Goal: Information Seeking & Learning: Learn about a topic

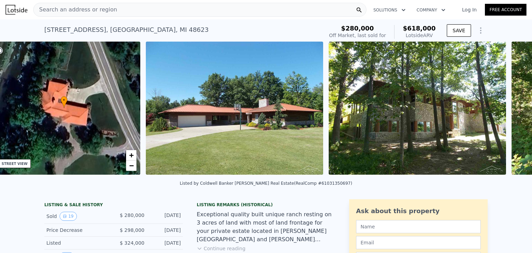
scroll to position [0, 161]
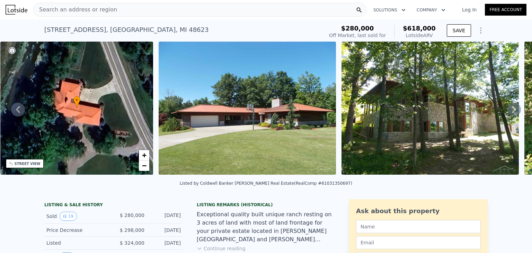
click at [96, 5] on div "Search an address or region" at bounding box center [75, 9] width 83 height 13
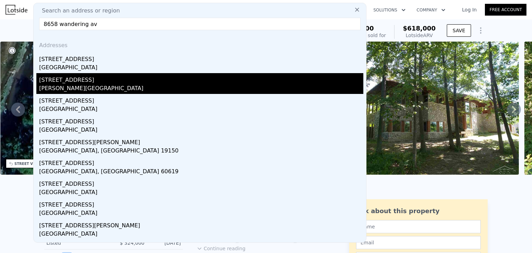
type input "8658 wandering av"
click at [91, 85] on div "[PERSON_NAME][GEOGRAPHIC_DATA]" at bounding box center [201, 89] width 324 height 10
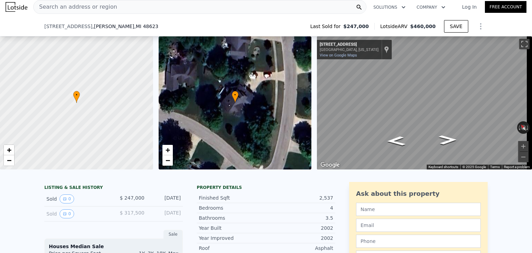
scroll to position [104, 0]
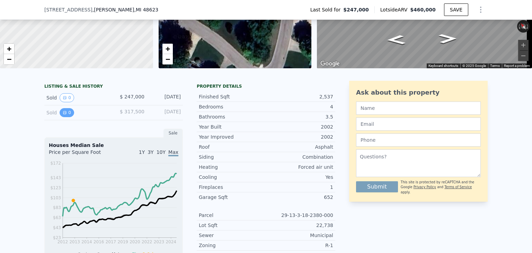
click at [67, 117] on button "0" at bounding box center [67, 112] width 15 height 9
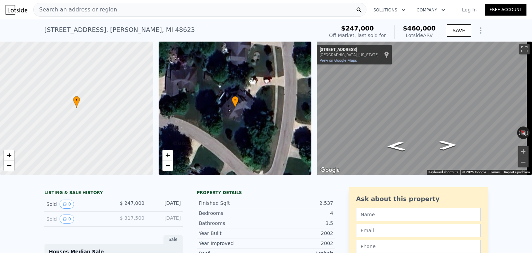
scroll to position [0, 0]
click at [76, 10] on span "Search an address or region" at bounding box center [75, 10] width 83 height 8
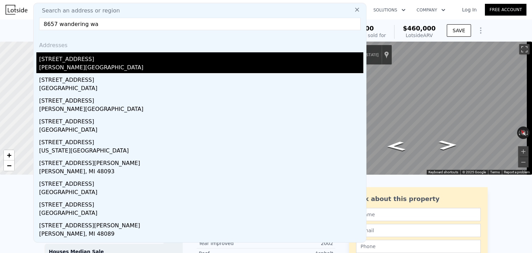
type input "8657 wandering wa"
click at [90, 61] on div "8657 Wandering Way" at bounding box center [201, 57] width 324 height 11
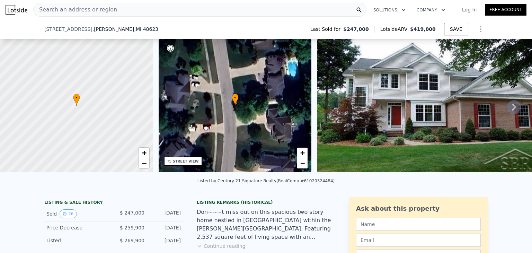
scroll to position [78, 0]
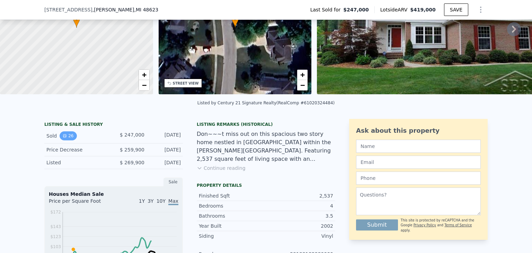
click at [60, 139] on button "26" at bounding box center [68, 135] width 17 height 9
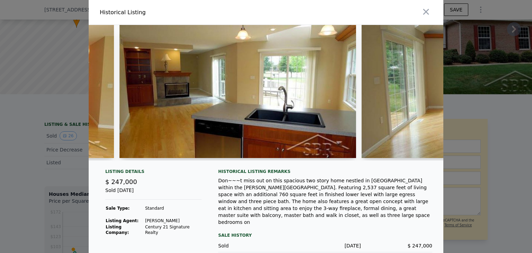
scroll to position [0, 1187]
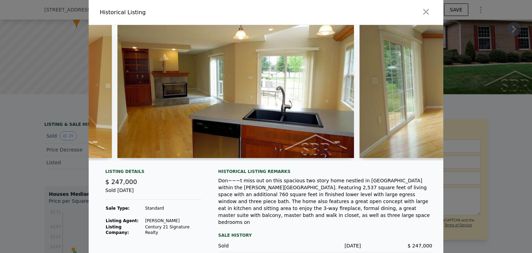
click button "button" at bounding box center [426, 12] width 12 height 12
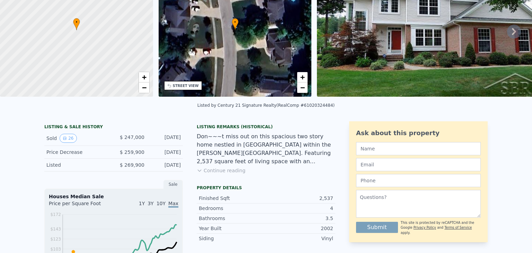
scroll to position [3, 0]
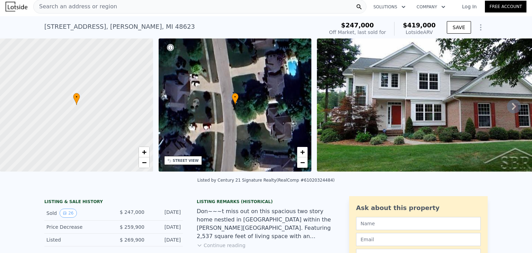
click at [371, 143] on img at bounding box center [435, 104] width 237 height 133
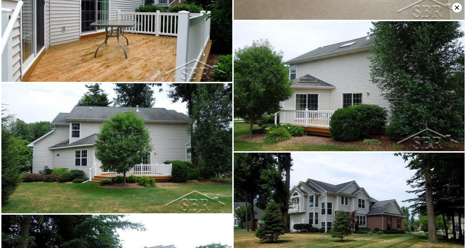
scroll to position [1390, 0]
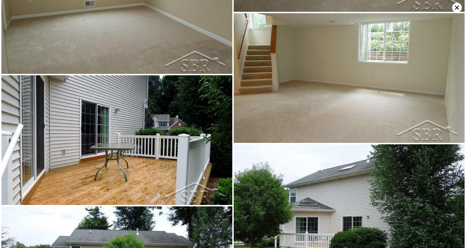
drag, startPoint x: 267, startPoint y: 214, endPoint x: 295, endPoint y: 151, distance: 69.8
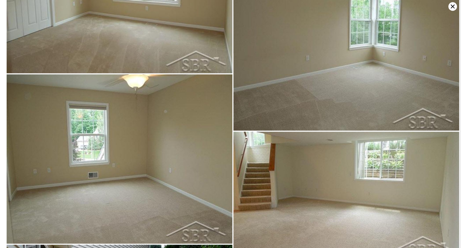
scroll to position [0, 3]
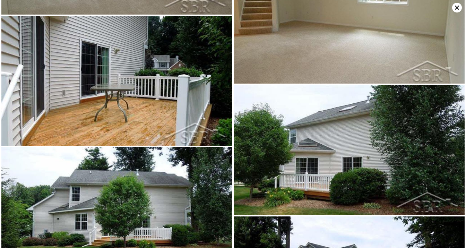
scroll to position [1449, 0]
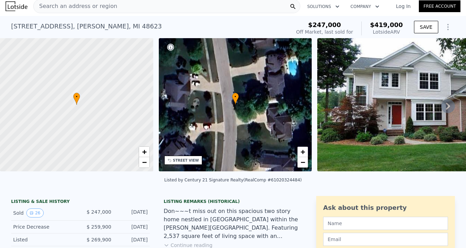
click at [77, 6] on span "Search an address or region" at bounding box center [75, 6] width 83 height 8
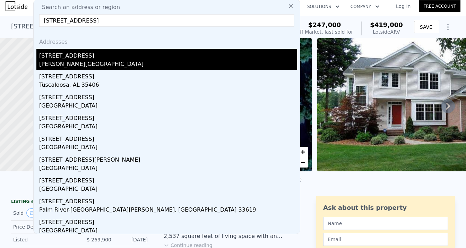
type input "7609 n river rd"
click at [83, 63] on div "[PERSON_NAME][GEOGRAPHIC_DATA]" at bounding box center [168, 65] width 258 height 10
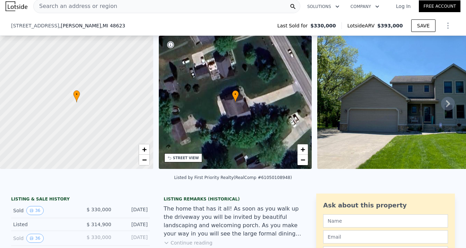
scroll to position [58, 0]
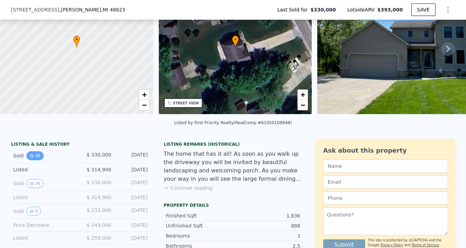
click at [34, 160] on button "36" at bounding box center [34, 155] width 17 height 9
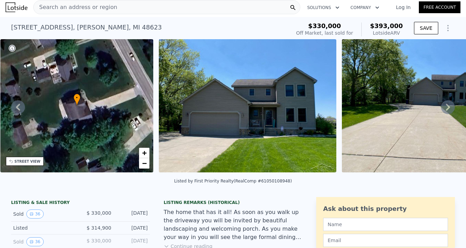
scroll to position [0, 0]
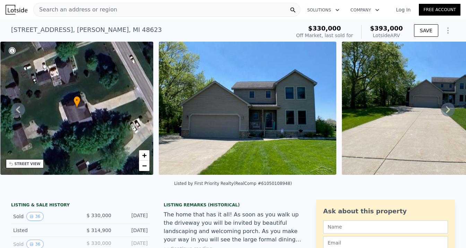
click at [89, 10] on span "Search an address or region" at bounding box center [75, 10] width 83 height 8
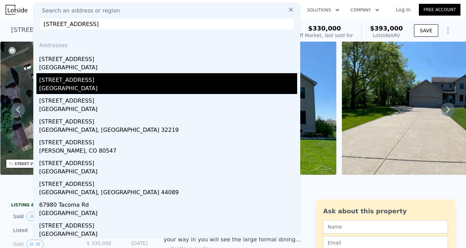
type input "6798 n river rd"
click at [111, 88] on div "[GEOGRAPHIC_DATA]" at bounding box center [168, 89] width 258 height 10
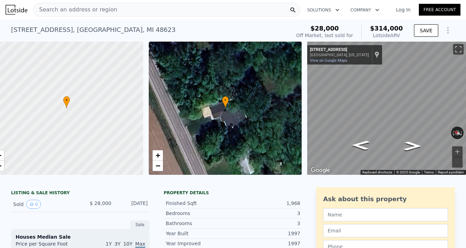
click at [89, 11] on span "Search an address or region" at bounding box center [75, 10] width 83 height 8
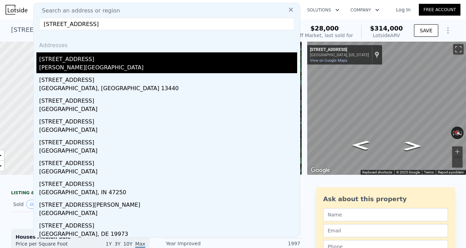
type input "7591 n river rd"
click at [103, 68] on div "[PERSON_NAME][GEOGRAPHIC_DATA]" at bounding box center [168, 68] width 258 height 10
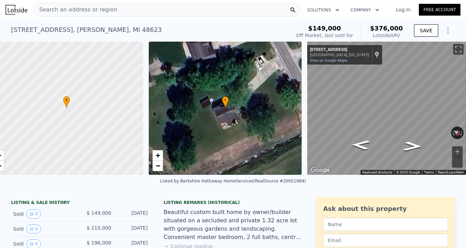
click at [112, 15] on div "Search an address or region" at bounding box center [166, 10] width 267 height 14
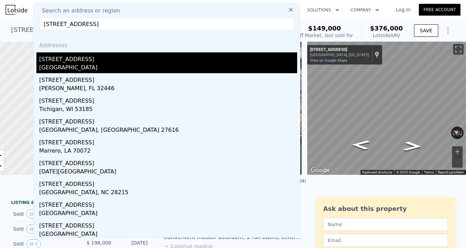
type input "4400 n river rd"
click at [91, 56] on div "4400 N River Rd" at bounding box center [168, 57] width 258 height 11
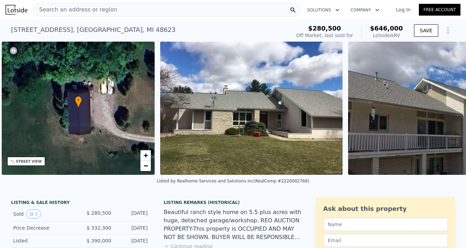
scroll to position [0, 258]
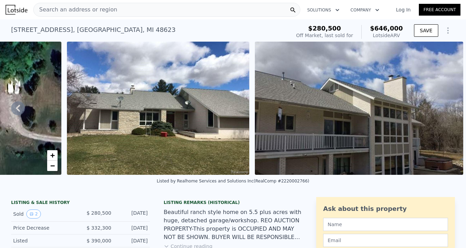
click at [207, 153] on img at bounding box center [158, 108] width 182 height 133
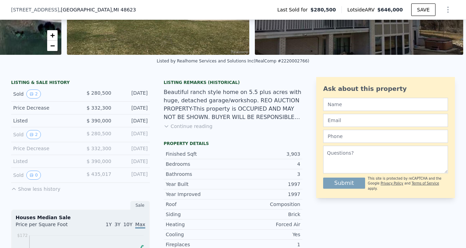
scroll to position [125, 0]
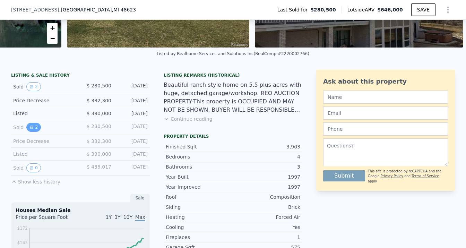
click at [32, 135] on div "Sold 2 $ 280,500 May 17, 2022" at bounding box center [80, 127] width 139 height 15
click at [33, 131] on button "2" at bounding box center [33, 127] width 15 height 9
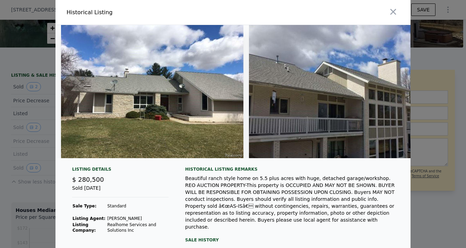
scroll to position [36, 0]
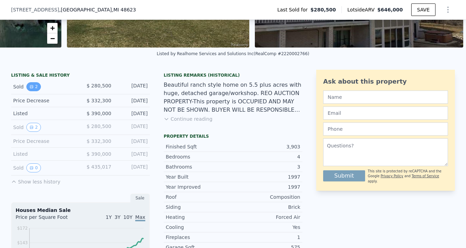
click at [35, 91] on button "2" at bounding box center [33, 86] width 15 height 9
click at [112, 10] on span ", MI 48623" at bounding box center [124, 10] width 24 height 6
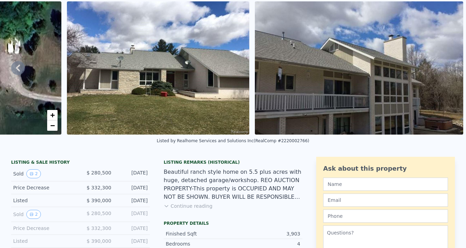
scroll to position [0, 0]
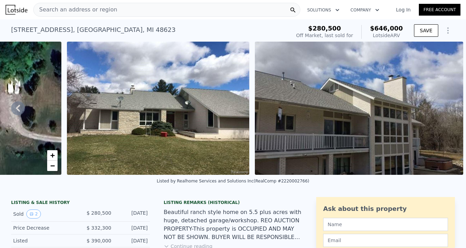
click at [130, 6] on div "Search an address or region" at bounding box center [166, 10] width 267 height 14
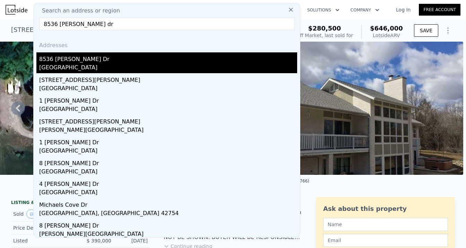
type input "8536 michael dr"
click at [93, 67] on div "Saginaw County, MI 48603" at bounding box center [168, 68] width 258 height 10
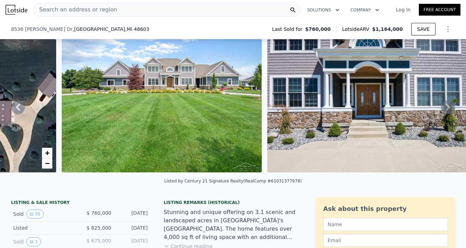
scroll to position [68, 0]
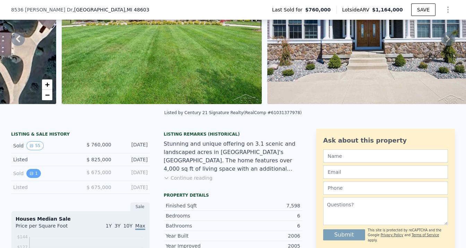
click at [30, 178] on button "1" at bounding box center [33, 173] width 15 height 9
click at [30, 148] on icon "View historical data" at bounding box center [31, 145] width 4 height 4
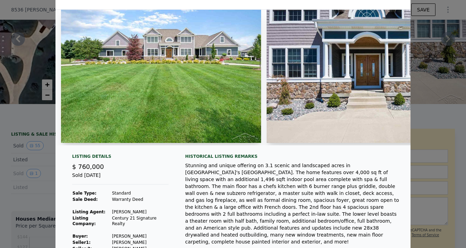
scroll to position [17, 0]
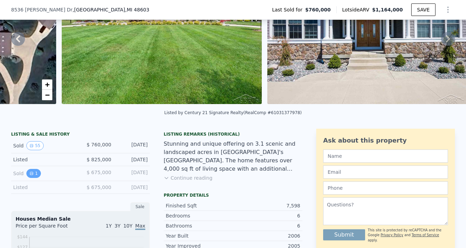
click at [33, 175] on button "1" at bounding box center [33, 173] width 15 height 9
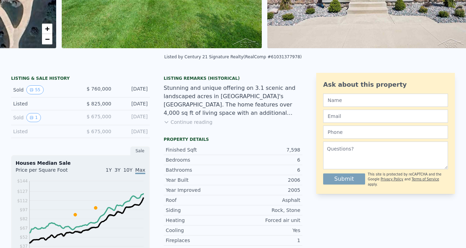
scroll to position [0, 0]
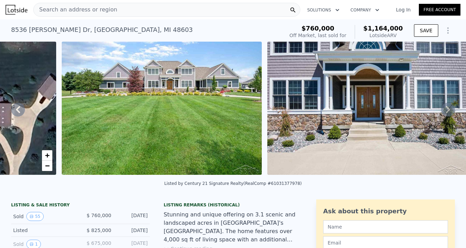
click at [113, 7] on div "Search an address or region" at bounding box center [166, 10] width 267 height 14
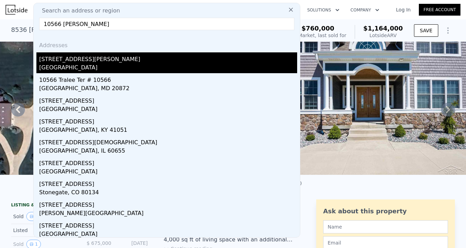
type input "10566 carter r"
click at [91, 70] on div "[GEOGRAPHIC_DATA]" at bounding box center [168, 68] width 258 height 10
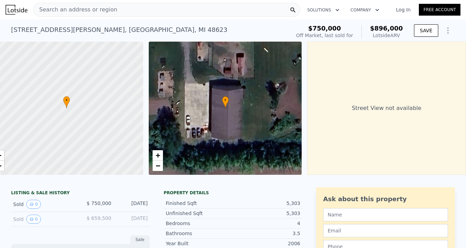
click at [94, 14] on div "Search an address or region" at bounding box center [75, 9] width 83 height 13
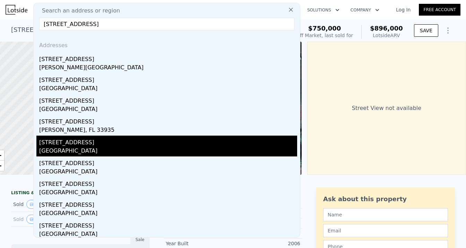
type input "670 pinewood dr"
click at [77, 141] on div "670 Pinewood Dr" at bounding box center [168, 140] width 258 height 11
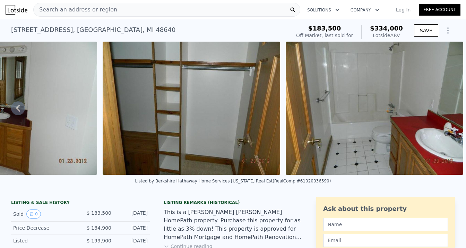
scroll to position [1, 0]
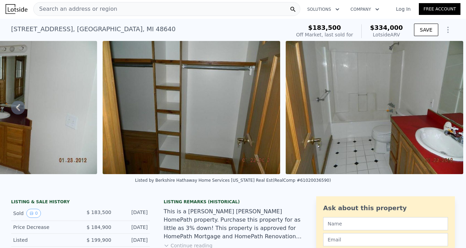
click at [341, 128] on img at bounding box center [373, 107] width 177 height 133
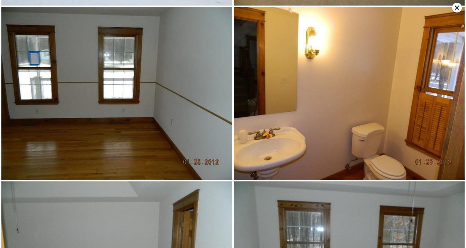
scroll to position [110, 0]
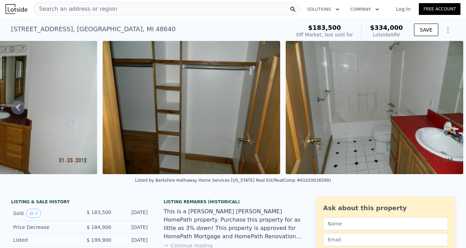
click at [107, 8] on div "Search an address or region" at bounding box center [166, 9] width 267 height 14
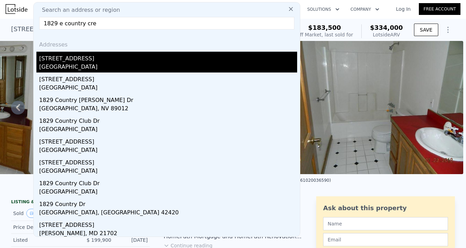
type input "1829 e country cre"
click at [109, 56] on div "1829 E Country Creek Rd" at bounding box center [168, 57] width 258 height 11
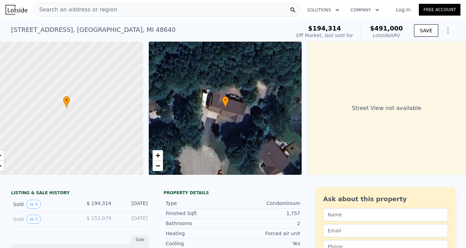
click at [82, 12] on span "Search an address or region" at bounding box center [75, 10] width 83 height 8
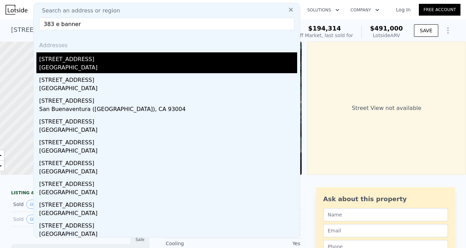
type input "383 e banner"
click at [97, 64] on div "Midland County, MI 48640" at bounding box center [168, 68] width 258 height 10
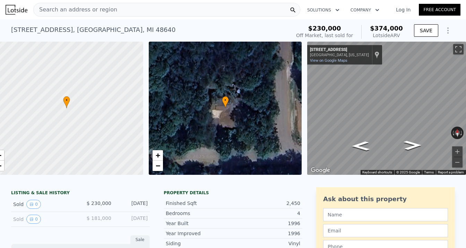
click at [117, 14] on div "Search an address or region" at bounding box center [166, 10] width 267 height 14
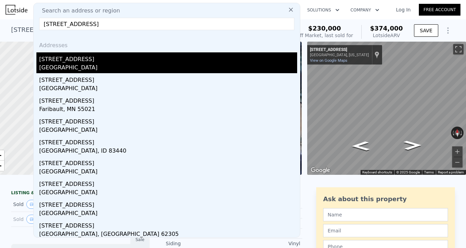
type input "1020 s westwood dr"
click at [83, 63] on div "1020 S Westwood Dr" at bounding box center [168, 57] width 258 height 11
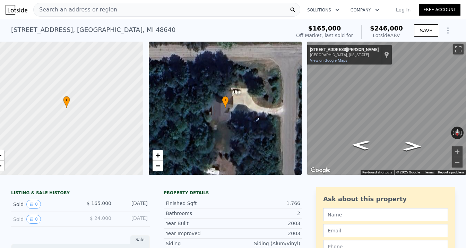
click at [104, 12] on span "Search an address or region" at bounding box center [75, 10] width 83 height 8
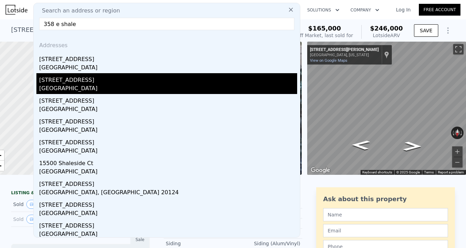
type input "358 e shale"
click at [77, 86] on div "Midland County, MI 48640" at bounding box center [168, 89] width 258 height 10
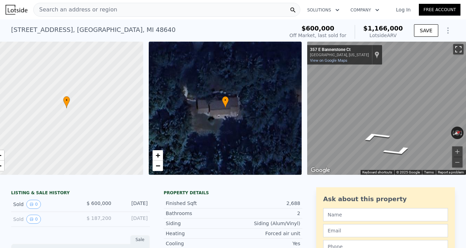
click at [453, 49] on button "Toggle fullscreen view" at bounding box center [458, 49] width 10 height 10
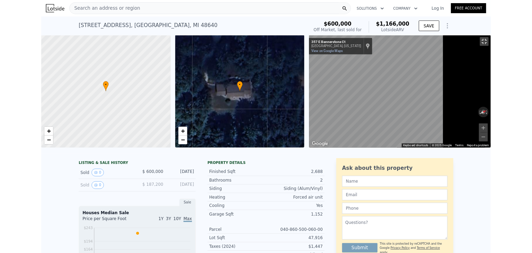
scroll to position [0, 3]
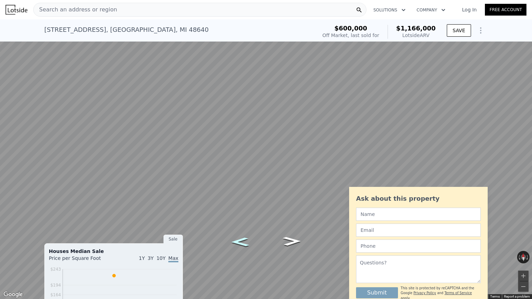
click at [245, 247] on icon "Go West, E Bannerstone Ct" at bounding box center [239, 242] width 33 height 13
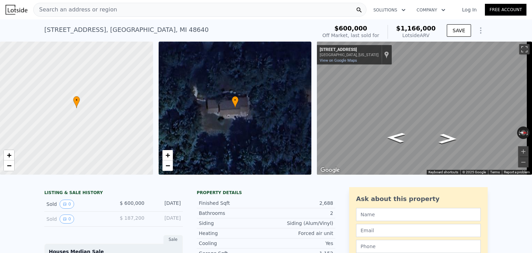
click at [120, 12] on div "Search an address or region" at bounding box center [199, 10] width 333 height 14
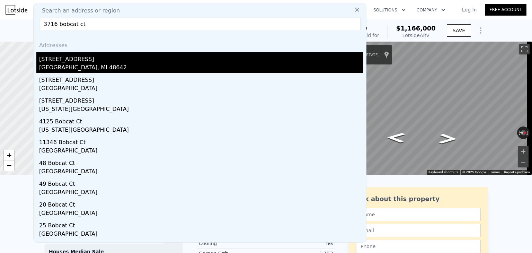
type input "3716 bobcat ct"
click at [85, 67] on div "[GEOGRAPHIC_DATA], MI 48642" at bounding box center [201, 68] width 324 height 10
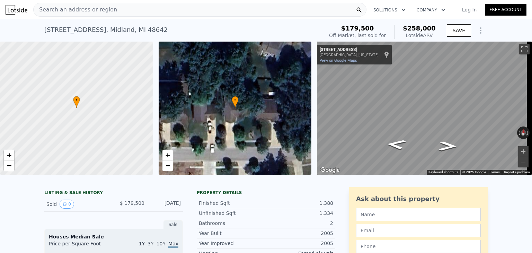
click at [140, 13] on div "Search an address or region" at bounding box center [199, 10] width 333 height 14
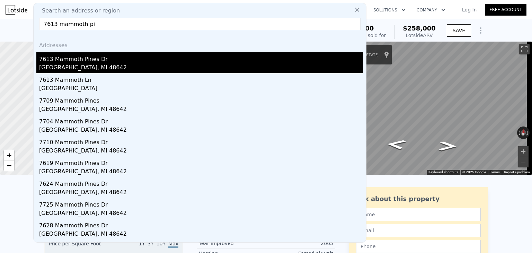
type input "7613 mammoth pi"
click at [85, 69] on div "[GEOGRAPHIC_DATA], MI 48642" at bounding box center [201, 68] width 324 height 10
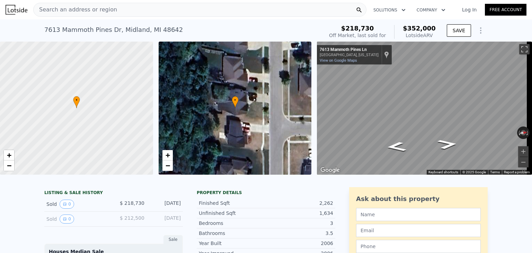
click at [130, 12] on div "Search an address or region" at bounding box center [199, 10] width 333 height 14
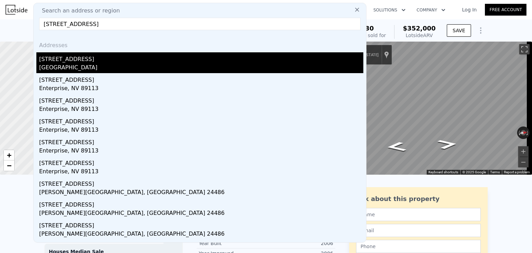
type input "10636 dice rd"
click at [89, 69] on div "[GEOGRAPHIC_DATA]" at bounding box center [201, 68] width 324 height 10
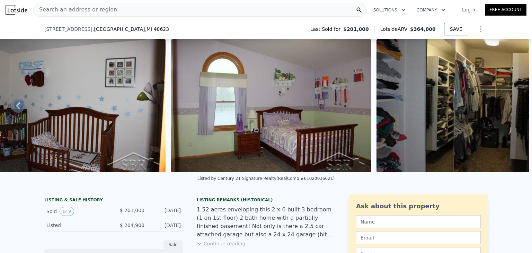
scroll to position [151, 0]
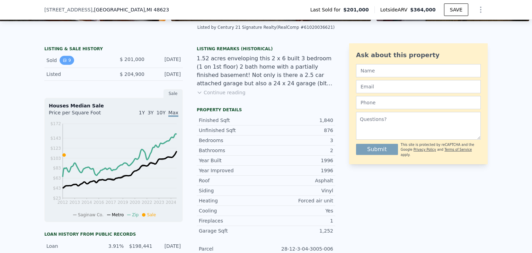
click at [67, 63] on button "9" at bounding box center [67, 60] width 15 height 9
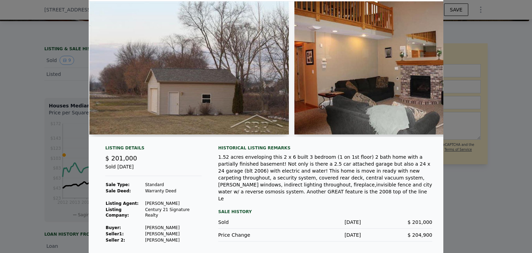
scroll to position [21, 0]
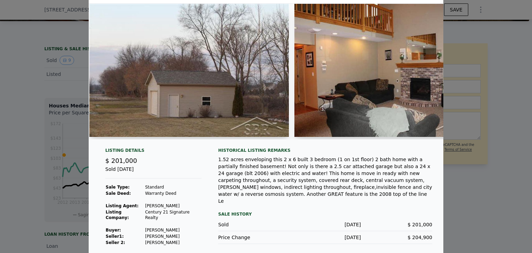
click at [405, 174] on div "1.52 acres enveloping this 2 x 6 built 3 bedroom (1 on 1st floor) 2 bath home w…" at bounding box center [325, 180] width 214 height 49
click at [358, 210] on div "Sale History" at bounding box center [325, 214] width 214 height 8
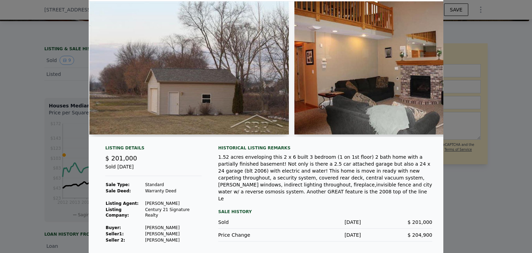
click at [58, 220] on div at bounding box center [266, 126] width 532 height 253
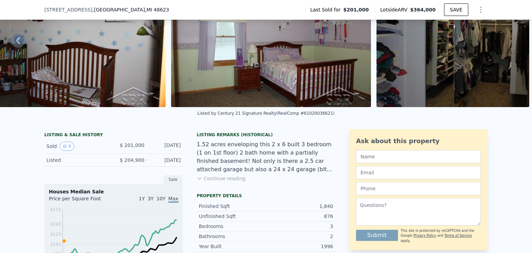
scroll to position [0, 0]
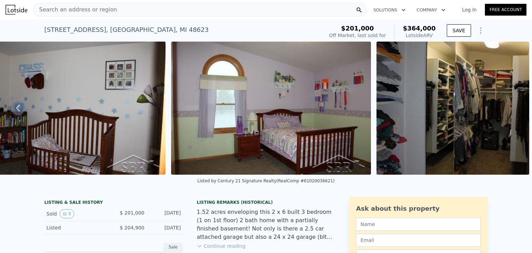
click at [119, 9] on div "Search an address or region" at bounding box center [199, 10] width 333 height 14
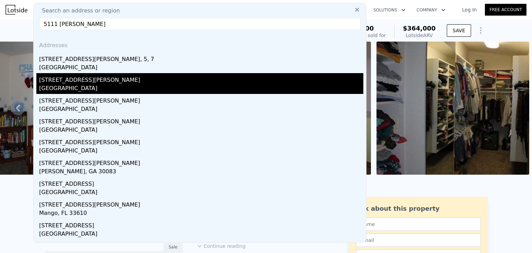
type input "5111 tucker sy"
click at [110, 79] on div "5111 Tucker St" at bounding box center [201, 78] width 324 height 11
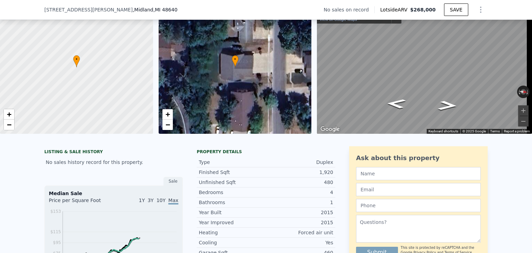
scroll to position [39, 0]
click at [168, 116] on span "+" at bounding box center [167, 113] width 5 height 9
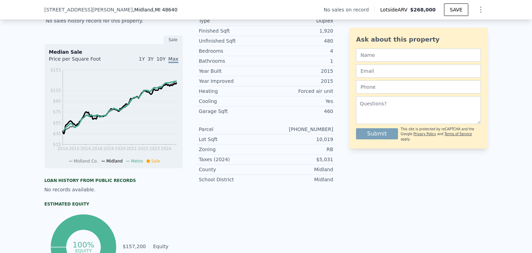
scroll to position [0, 0]
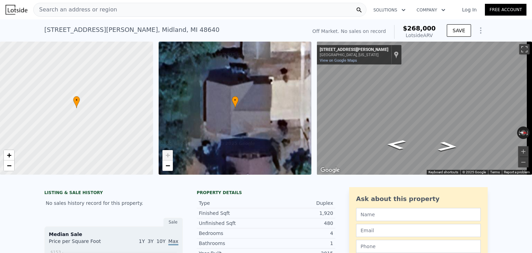
click at [104, 9] on span "Search an address or region" at bounding box center [75, 10] width 83 height 8
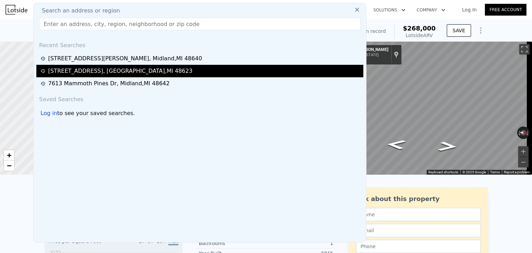
click at [119, 72] on div "10636 Dice Rd , Saginaw County , MI 48623" at bounding box center [120, 71] width 144 height 8
type input "3"
type input "2.5"
type input "1350"
type input "2411"
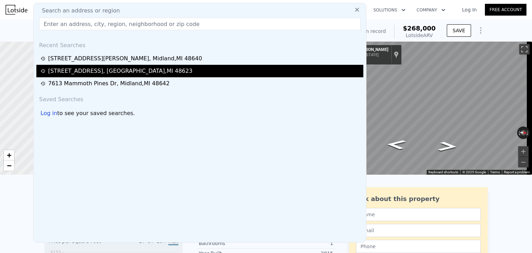
type input "43560"
type input "107593.20000000001"
type input "$ 364,000"
type input "$ 128,044"
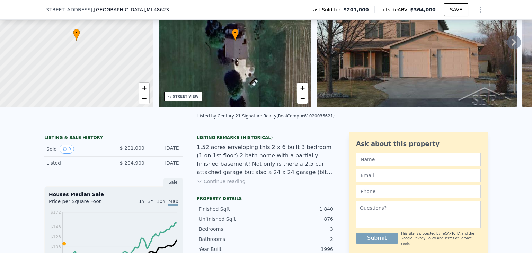
scroll to position [65, 0]
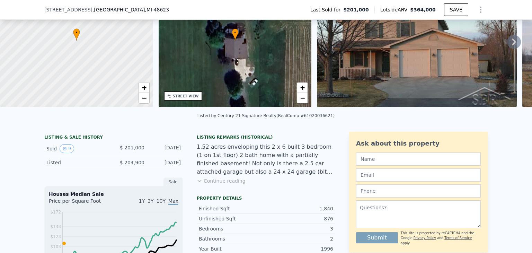
click at [213, 184] on button "Continue reading" at bounding box center [221, 180] width 49 height 7
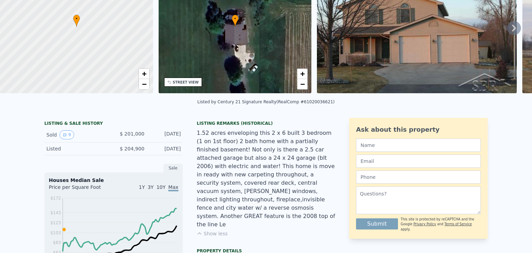
scroll to position [2, 0]
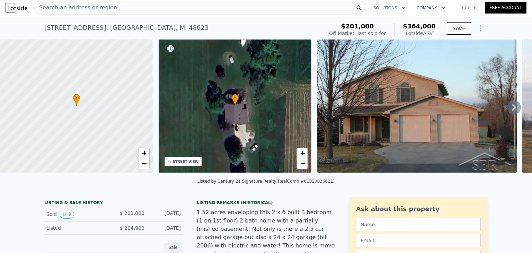
click at [401, 105] on img at bounding box center [417, 105] width 200 height 133
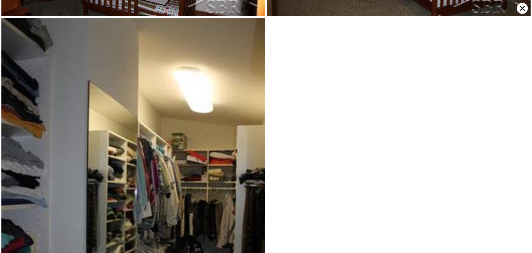
scroll to position [843, 0]
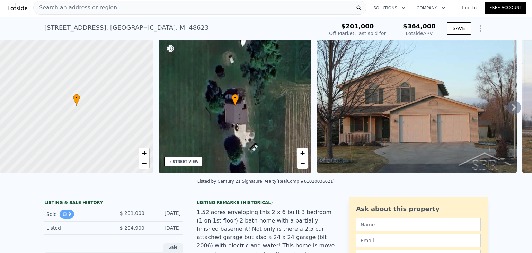
click at [63, 216] on icon "View historical data" at bounding box center [65, 214] width 4 height 4
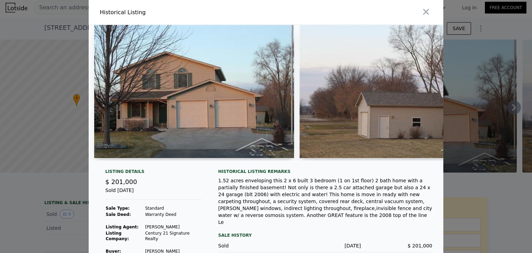
click at [64, 199] on div at bounding box center [266, 126] width 532 height 253
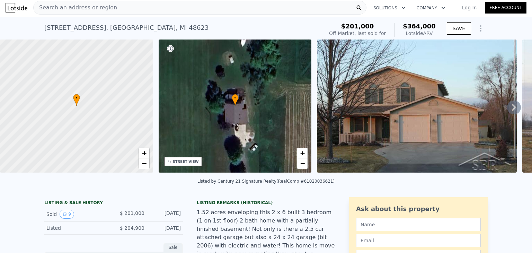
click at [130, 7] on div "Search an address or region" at bounding box center [199, 8] width 333 height 14
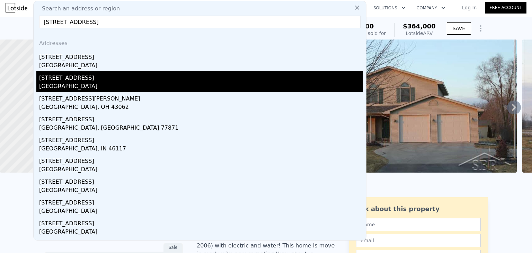
type input "10796 dice rd"
click at [77, 71] on div "10796 154th Rd N" at bounding box center [201, 76] width 324 height 11
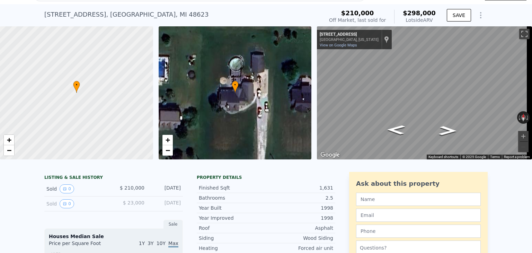
scroll to position [105, 0]
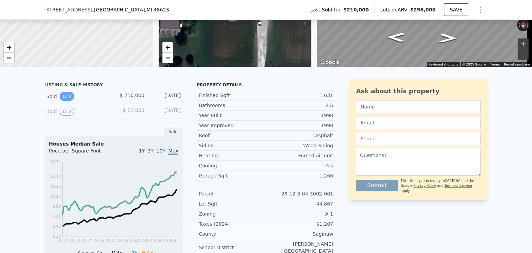
click at [68, 98] on button "0" at bounding box center [67, 96] width 15 height 9
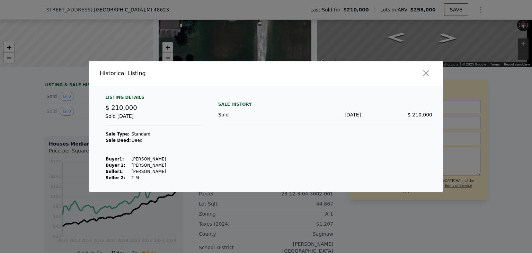
click at [45, 181] on div at bounding box center [266, 126] width 532 height 253
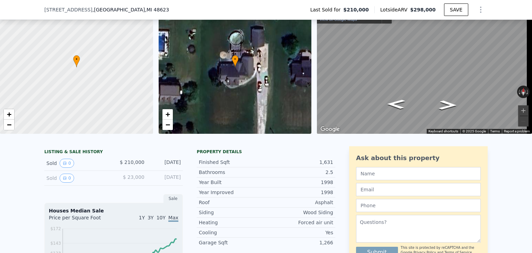
scroll to position [0, 0]
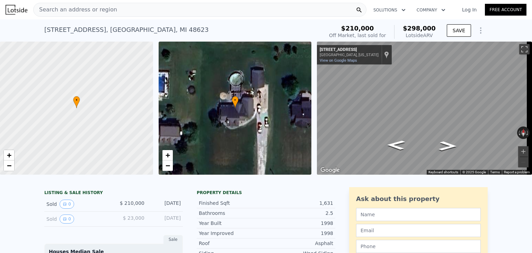
click at [114, 12] on div "Search an address or region" at bounding box center [199, 10] width 333 height 14
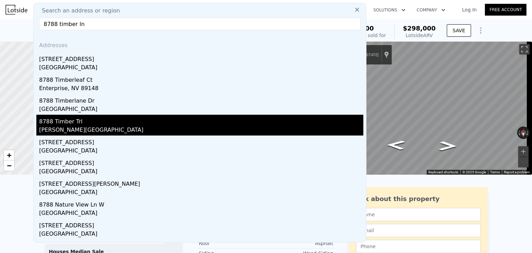
type input "8788 timber ln"
click at [104, 129] on div "[PERSON_NAME][GEOGRAPHIC_DATA]" at bounding box center [201, 131] width 324 height 10
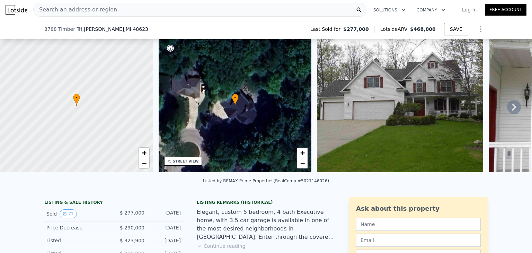
scroll to position [43, 0]
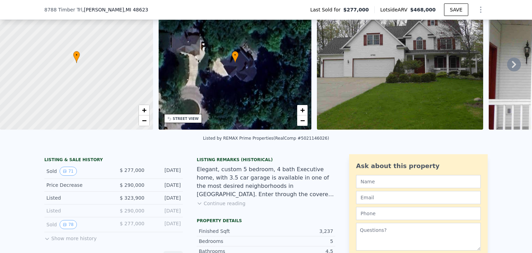
click at [73, 242] on button "Show more history" at bounding box center [70, 237] width 52 height 10
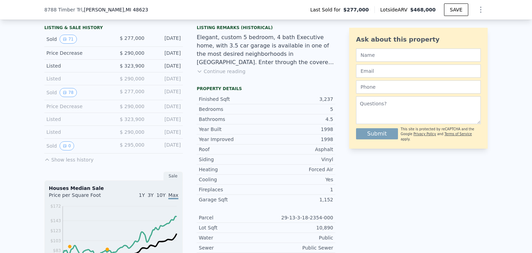
scroll to position [71, 0]
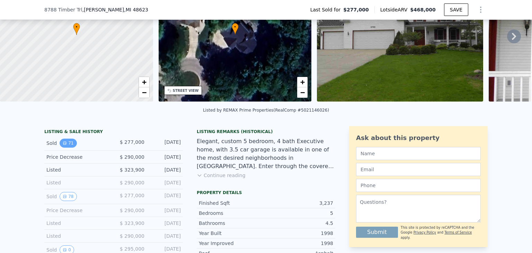
click at [68, 148] on button "71" at bounding box center [68, 143] width 17 height 9
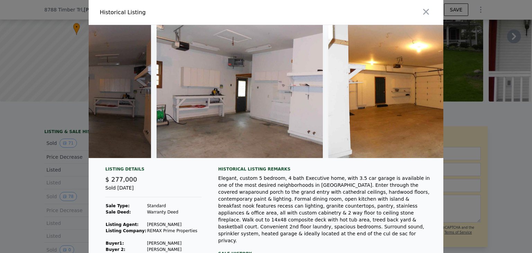
scroll to position [0, 11857]
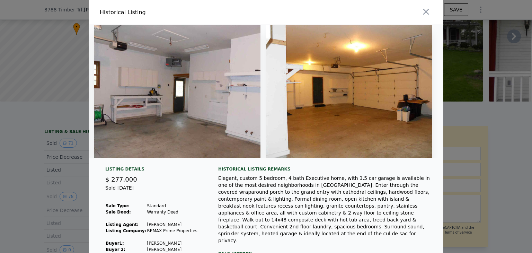
click at [43, 218] on div at bounding box center [266, 126] width 532 height 253
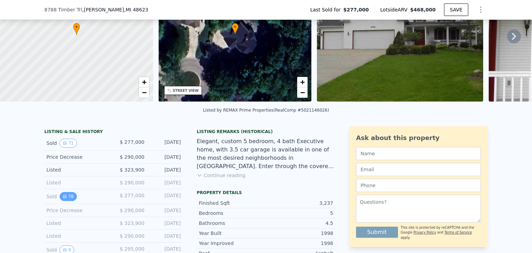
click at [67, 201] on button "78" at bounding box center [68, 196] width 17 height 9
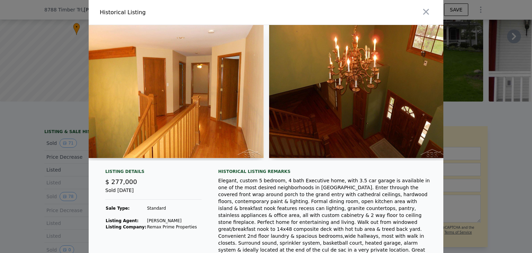
scroll to position [61, 0]
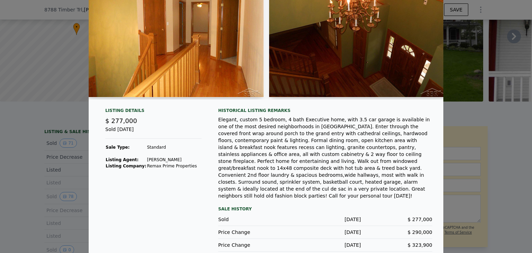
click at [431, 184] on div "Listing Details $ 277,000 Sold May 25, 2017 Sale Type: Standard Listing Agent: …" at bounding box center [266, 185] width 355 height 155
click at [460, 197] on div at bounding box center [266, 126] width 532 height 253
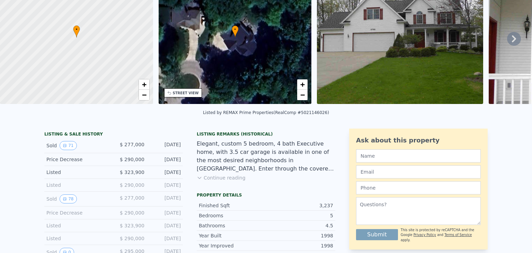
scroll to position [0, 0]
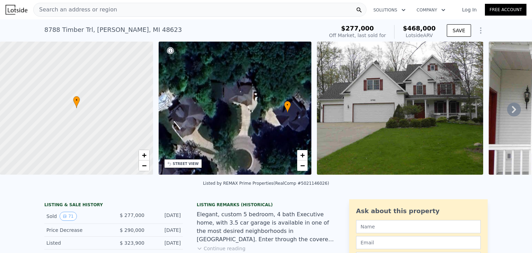
drag, startPoint x: 238, startPoint y: 129, endPoint x: 247, endPoint y: 129, distance: 9.4
click at [247, 129] on div "• + −" at bounding box center [235, 108] width 153 height 133
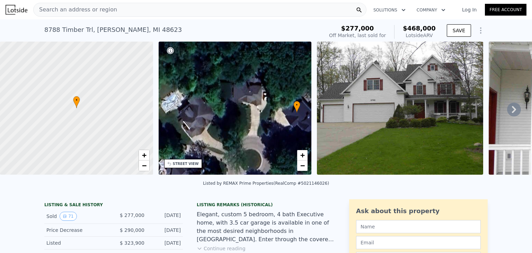
click at [194, 113] on div "• + −" at bounding box center [235, 108] width 153 height 133
click at [144, 9] on div "Search an address or region" at bounding box center [199, 10] width 333 height 14
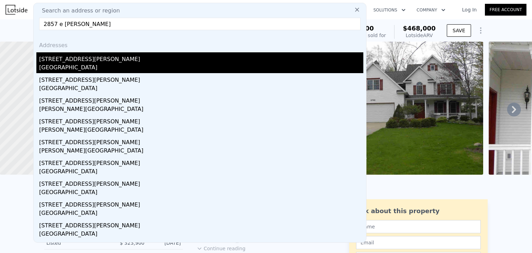
type input "2857 e nold"
click at [89, 66] on div "[GEOGRAPHIC_DATA]" at bounding box center [201, 68] width 324 height 10
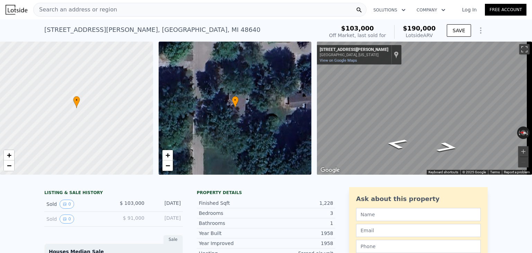
click at [114, 14] on div "Search an address or region" at bounding box center [199, 10] width 333 height 14
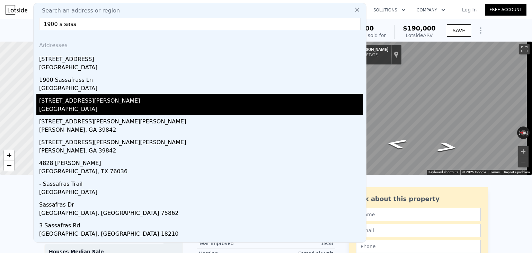
type input "1900 s sass"
click at [105, 106] on div "[GEOGRAPHIC_DATA]" at bounding box center [201, 110] width 324 height 10
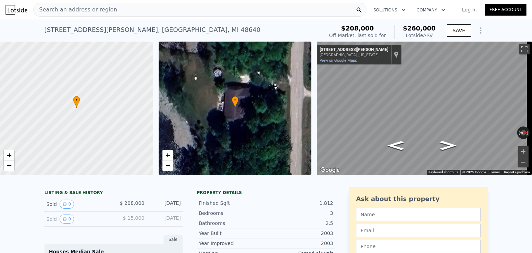
click at [146, 44] on div at bounding box center [77, 108] width 184 height 160
click at [124, 13] on div "Search an address or region" at bounding box center [199, 10] width 333 height 14
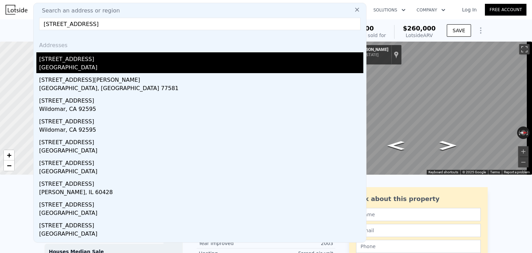
type input "3627 n sunset way"
click at [106, 59] on div "3627 N Sunset Way" at bounding box center [201, 57] width 324 height 11
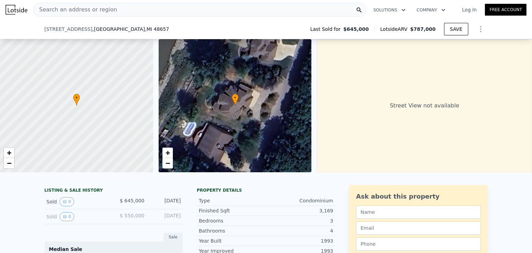
scroll to position [4, 0]
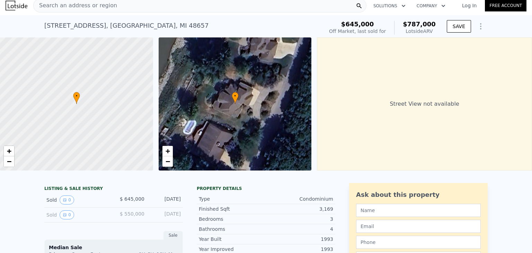
click at [89, 2] on span "Search an address or region" at bounding box center [75, 5] width 83 height 8
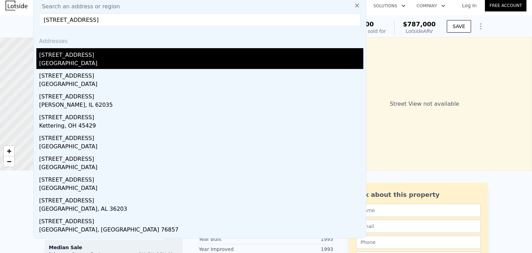
type input "3600 valley dr"
click at [108, 51] on div "3600 Valley Dr" at bounding box center [201, 53] width 324 height 11
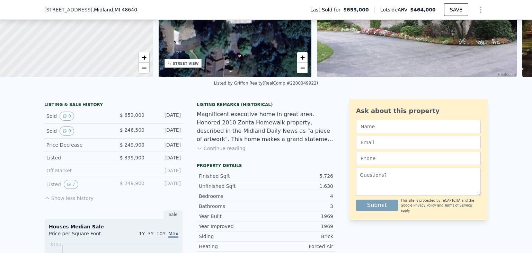
scroll to position [95, 0]
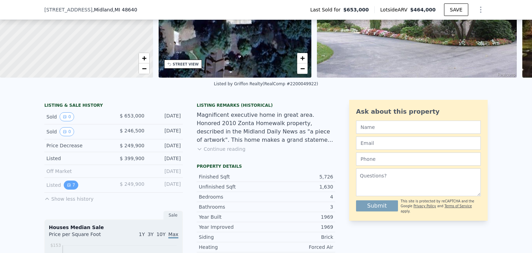
click at [67, 187] on icon "View historical data" at bounding box center [69, 185] width 4 height 4
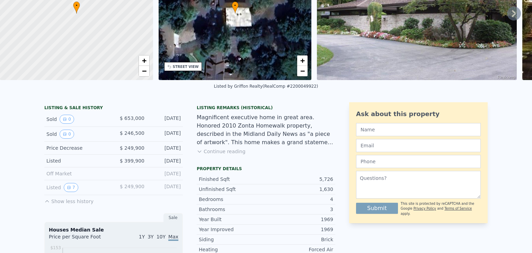
scroll to position [0, 0]
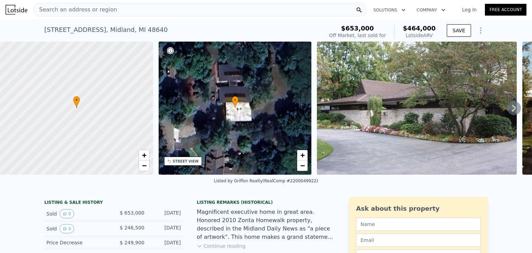
click at [126, 10] on div "Search an address or region" at bounding box center [199, 10] width 333 height 14
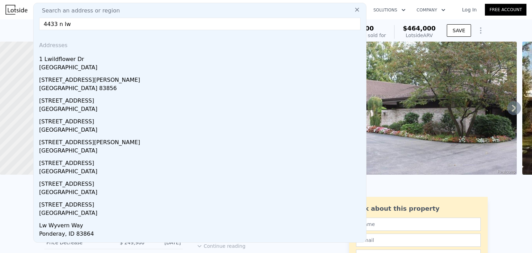
type input "4433 n lwe"
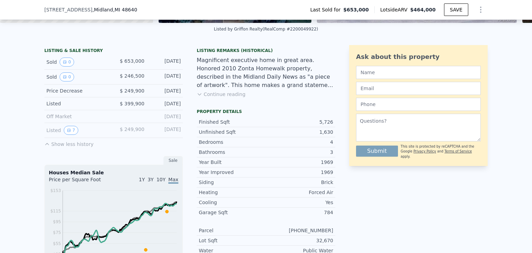
scroll to position [24, 0]
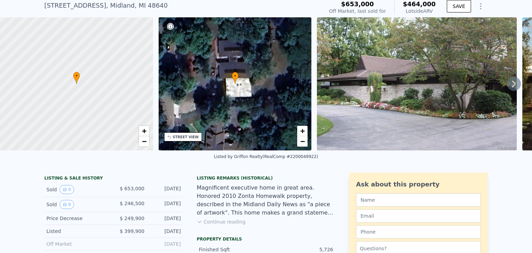
click at [374, 97] on img at bounding box center [417, 83] width 200 height 133
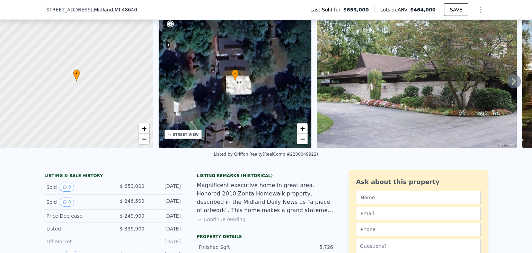
scroll to position [94, 0]
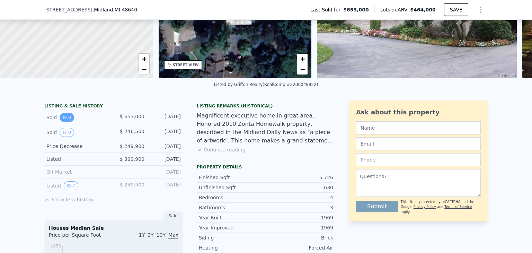
click at [63, 120] on icon "View historical data" at bounding box center [65, 117] width 4 height 4
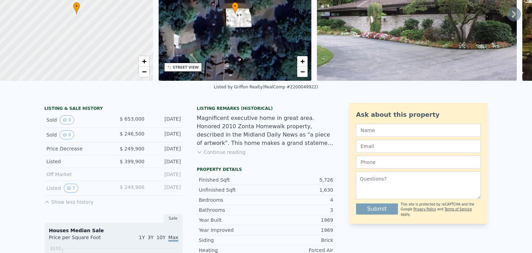
scroll to position [0, 0]
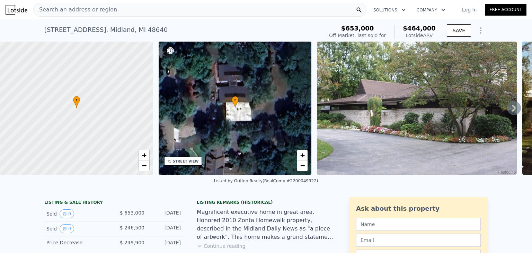
click at [125, 12] on div "Search an address or region" at bounding box center [199, 10] width 333 height 14
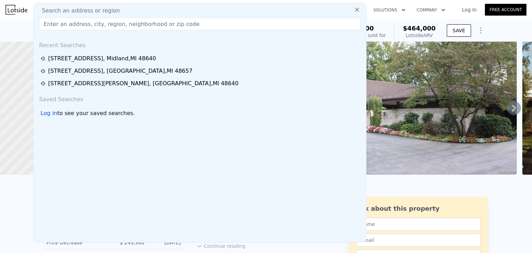
click at [125, 12] on div "Search an address or region" at bounding box center [199, 11] width 327 height 8
click at [114, 23] on input "text" at bounding box center [200, 24] width 322 height 12
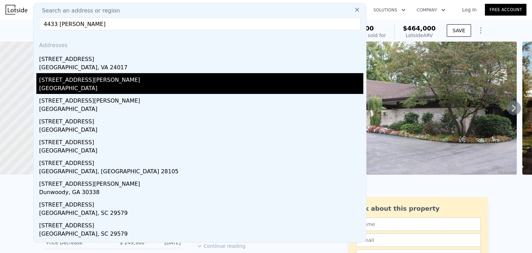
type input "4433 n lewis"
click at [105, 84] on div "Midland County, MI 48618" at bounding box center [201, 89] width 324 height 10
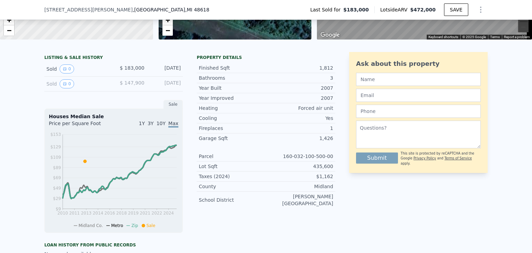
scroll to position [59, 0]
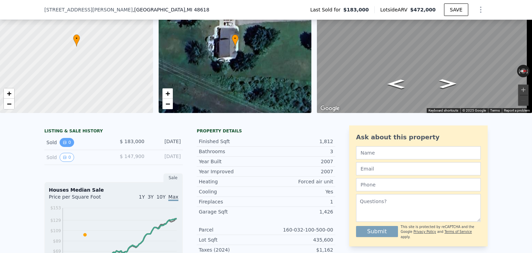
click at [63, 144] on icon "View historical data" at bounding box center [65, 142] width 4 height 4
click at [133, 13] on span ", Midland County , MI 48618" at bounding box center [171, 9] width 77 height 7
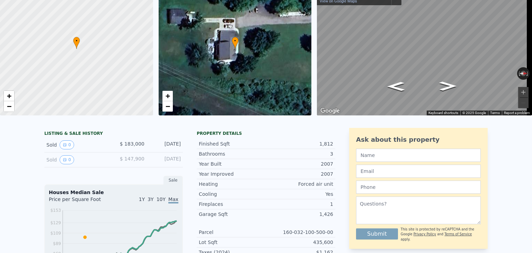
scroll to position [0, 0]
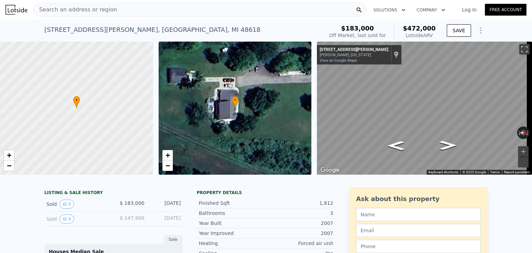
click at [96, 6] on span "Search an address or region" at bounding box center [75, 10] width 83 height 8
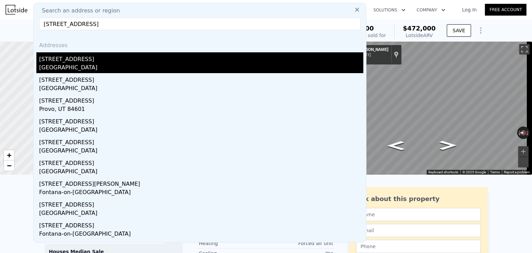
type input "48 n geneva rd"
click at [63, 66] on div "Midland County, MI 48883" at bounding box center [201, 68] width 324 height 10
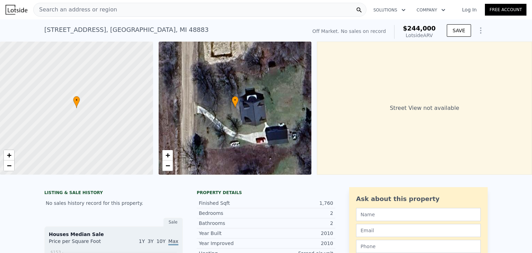
click at [107, 8] on span "Search an address or region" at bounding box center [75, 10] width 83 height 8
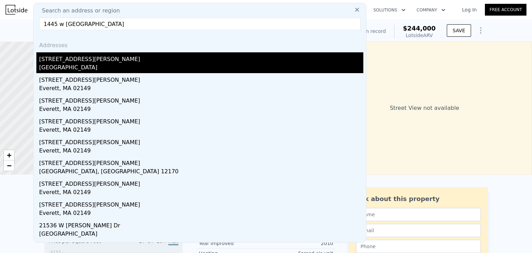
type input "1445 w nielson"
click at [102, 71] on div "Midland County, MI 48657" at bounding box center [201, 68] width 324 height 10
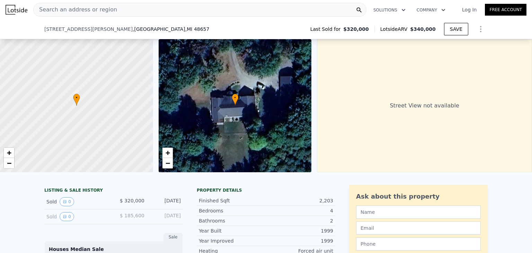
scroll to position [131, 0]
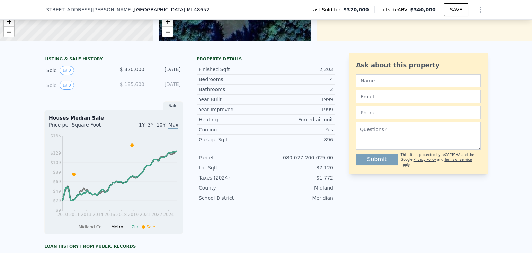
click at [81, 93] on div "Sold 0 $ 185,600 Sep 26, 2011" at bounding box center [113, 85] width 139 height 15
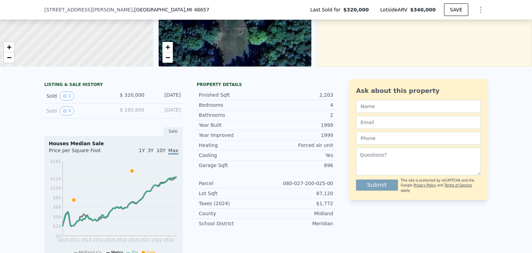
scroll to position [106, 0]
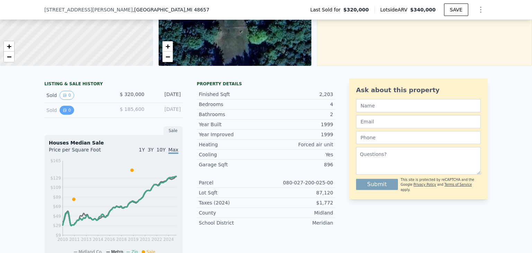
click at [65, 114] on button "0" at bounding box center [67, 110] width 15 height 9
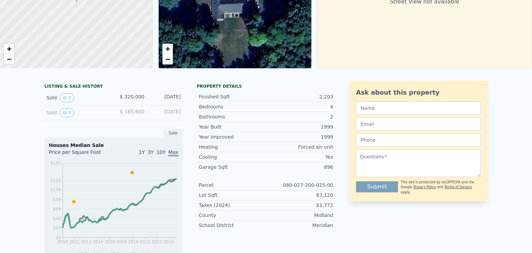
scroll to position [0, 0]
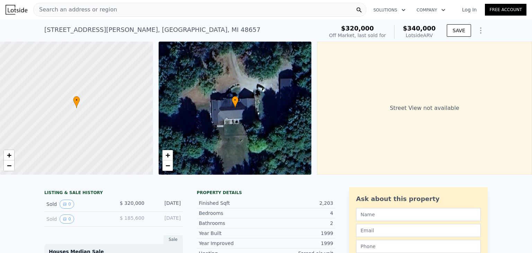
click at [112, 6] on div "Search an address or region" at bounding box center [199, 10] width 333 height 14
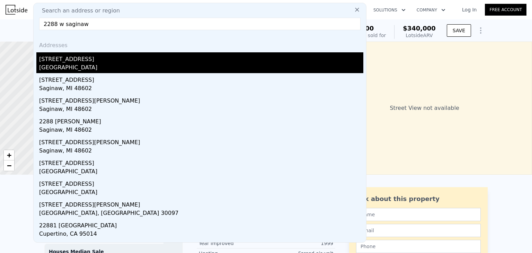
type input "2288 w saginaw"
click at [94, 68] on div "Midland County, MI 48657" at bounding box center [201, 68] width 324 height 10
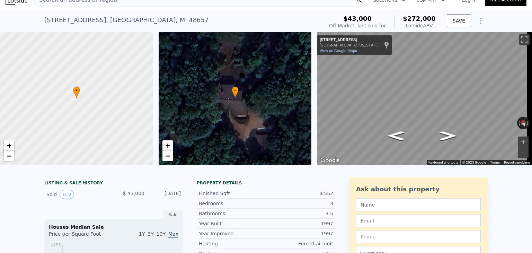
scroll to position [14, 0]
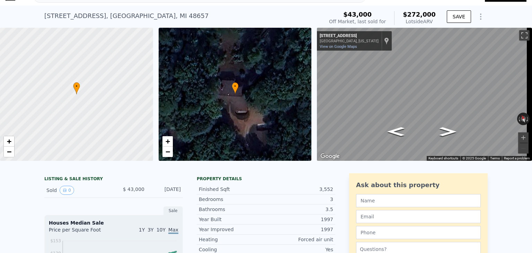
click at [79, 11] on div "2288 W Saginaw Rd , Midland County , MI 48657" at bounding box center [126, 16] width 164 height 10
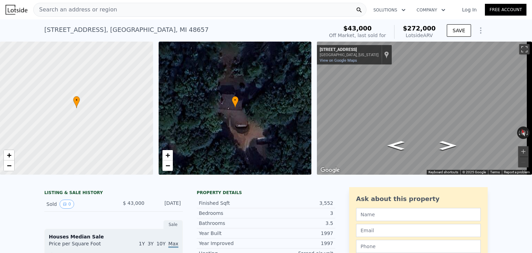
click at [79, 11] on span "Search an address or region" at bounding box center [75, 10] width 83 height 8
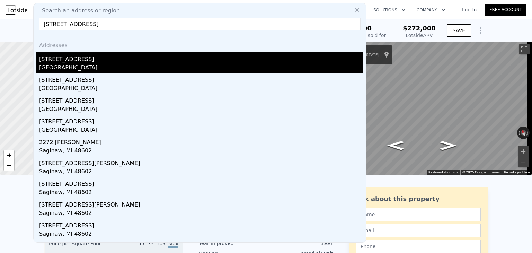
type input "2272 w saginaw rd"
click at [88, 62] on div "2272 W Saginaw Rd" at bounding box center [201, 57] width 324 height 11
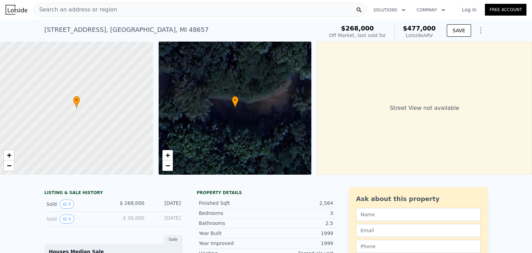
click at [91, 11] on span "Search an address or region" at bounding box center [75, 10] width 83 height 8
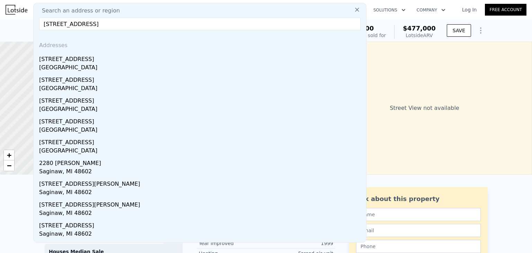
type input "2280 w saginaw rd"
click at [104, 63] on div "Midland County, MI 48657" at bounding box center [201, 68] width 324 height 10
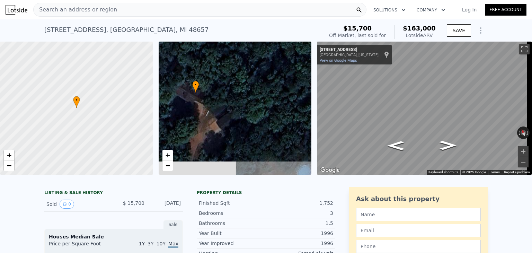
drag, startPoint x: 250, startPoint y: 115, endPoint x: 210, endPoint y: 101, distance: 42.1
click at [210, 101] on div "• + −" at bounding box center [235, 108] width 153 height 133
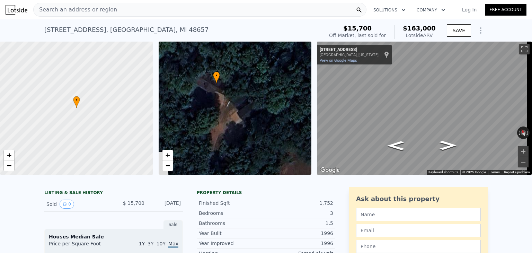
drag, startPoint x: 255, startPoint y: 137, endPoint x: 276, endPoint y: 127, distance: 22.8
click at [276, 127] on div "• + −" at bounding box center [235, 108] width 153 height 133
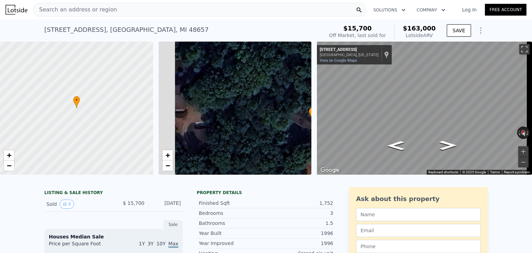
drag, startPoint x: 216, startPoint y: 100, endPoint x: 310, endPoint y: 135, distance: 100.5
click at [310, 135] on div "• + −" at bounding box center [235, 108] width 153 height 133
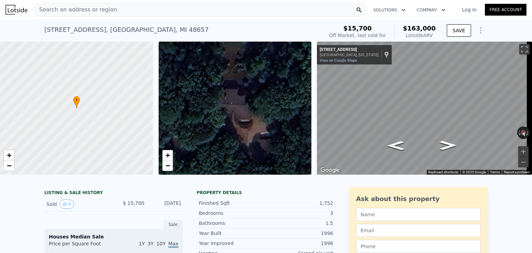
drag, startPoint x: 222, startPoint y: 121, endPoint x: 296, endPoint y: 133, distance: 75.1
click at [296, 133] on div "• + −" at bounding box center [235, 108] width 153 height 133
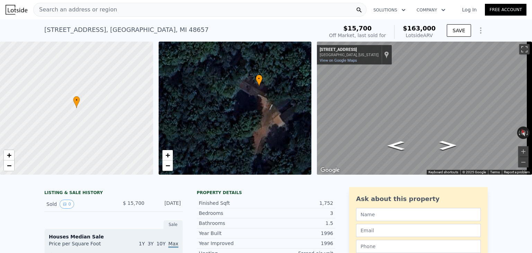
drag, startPoint x: 272, startPoint y: 149, endPoint x: 158, endPoint y: 105, distance: 121.5
click at [159, 105] on div "• + −" at bounding box center [235, 108] width 153 height 133
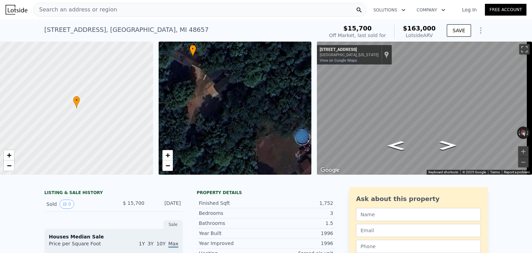
drag, startPoint x: 269, startPoint y: 138, endPoint x: 200, endPoint y: 106, distance: 75.4
click at [200, 106] on div "• + −" at bounding box center [235, 108] width 153 height 133
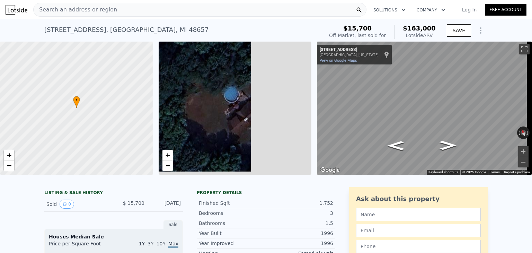
drag, startPoint x: 235, startPoint y: 125, endPoint x: 190, endPoint y: 91, distance: 56.7
click at [190, 91] on div "• + −" at bounding box center [235, 108] width 153 height 133
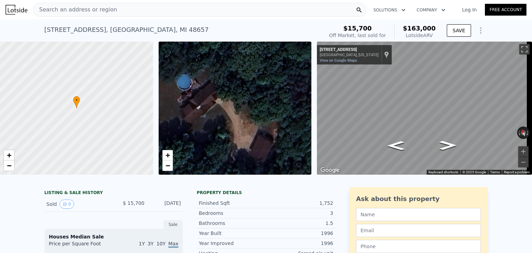
drag, startPoint x: 270, startPoint y: 131, endPoint x: 223, endPoint y: 118, distance: 49.2
click at [223, 118] on div "• + −" at bounding box center [235, 108] width 153 height 133
click at [210, 117] on div "• + −" at bounding box center [235, 108] width 153 height 133
click at [90, 9] on span "Search an address or region" at bounding box center [75, 10] width 83 height 8
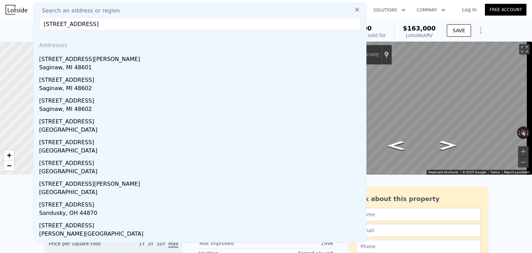
click at [54, 25] on input "2632 w saginaw rd mi" at bounding box center [200, 24] width 322 height 12
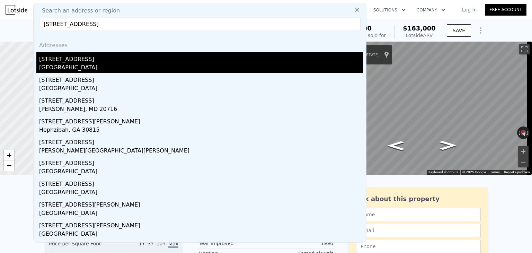
type input "2362 w saginaw rd mi"
click at [71, 64] on div "Midland County, MI 48657" at bounding box center [201, 68] width 324 height 10
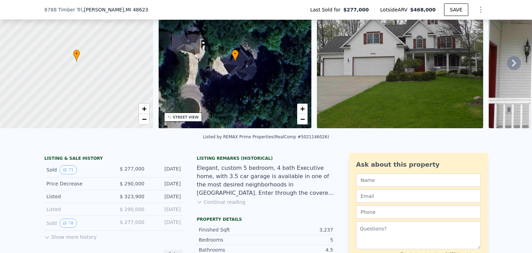
scroll to position [61, 0]
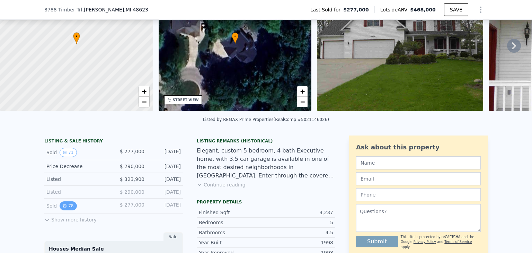
click at [64, 208] on button "78" at bounding box center [68, 205] width 17 height 9
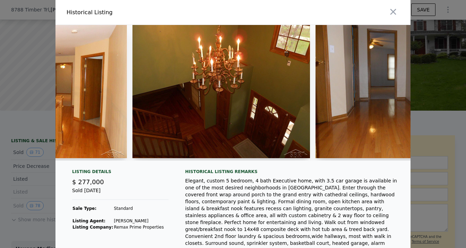
scroll to position [0, 0]
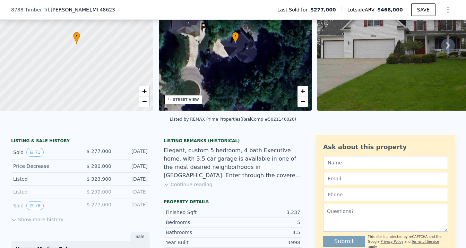
click at [390, 65] on img at bounding box center [400, 43] width 166 height 133
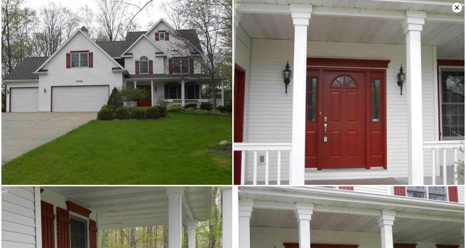
click at [399, 64] on img at bounding box center [349, 92] width 231 height 185
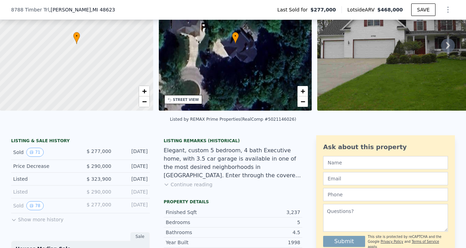
scroll to position [85, 0]
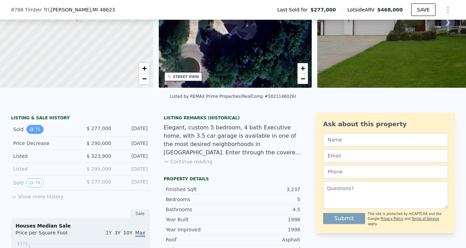
click at [33, 134] on button "71" at bounding box center [34, 129] width 17 height 9
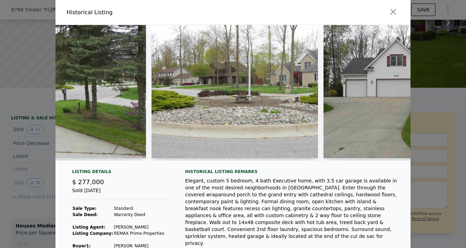
scroll to position [0, 2573]
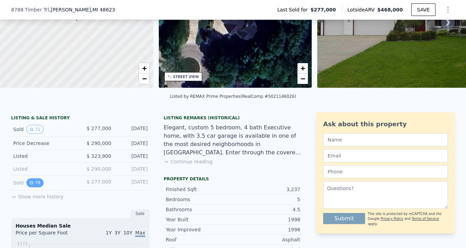
click at [34, 187] on button "78" at bounding box center [34, 182] width 17 height 9
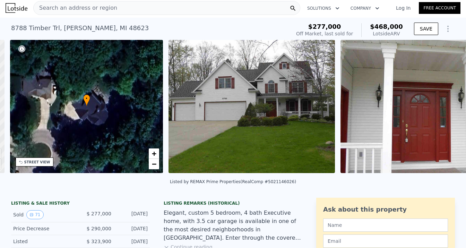
scroll to position [0, 161]
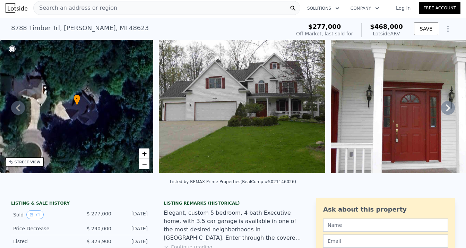
click at [322, 150] on img at bounding box center [242, 106] width 166 height 133
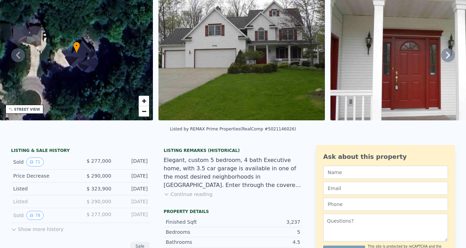
scroll to position [0, 0]
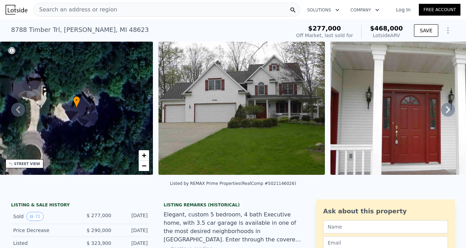
click at [248, 118] on img at bounding box center [241, 108] width 166 height 133
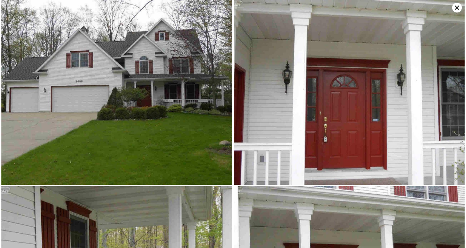
scroll to position [0, 161]
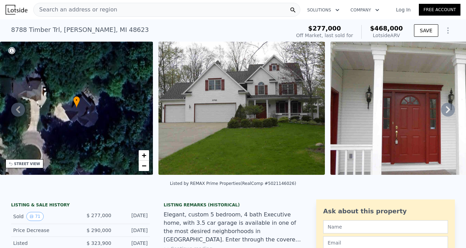
click at [93, 14] on div "Search an address or region" at bounding box center [75, 9] width 83 height 13
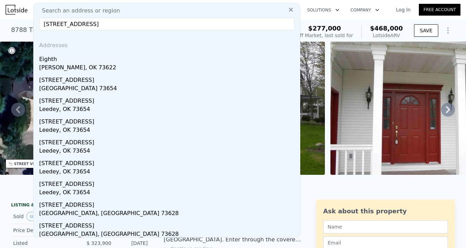
click at [55, 25] on input "736 e eight mimle rd" at bounding box center [166, 24] width 255 height 12
click at [82, 27] on input "736 n eight mimle rd" at bounding box center [166, 24] width 255 height 12
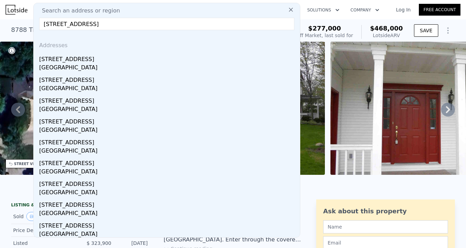
click at [135, 22] on input "736 n eight mile rd" at bounding box center [166, 24] width 255 height 12
click at [71, 26] on input "736 n eight mile rd midand" at bounding box center [166, 24] width 255 height 12
click at [135, 26] on input "736 n 8 mile rd midand" at bounding box center [166, 24] width 255 height 12
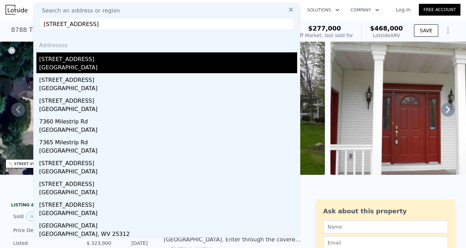
type input "736 n 8 mile rd"
click at [97, 67] on div "[GEOGRAPHIC_DATA]" at bounding box center [168, 68] width 258 height 10
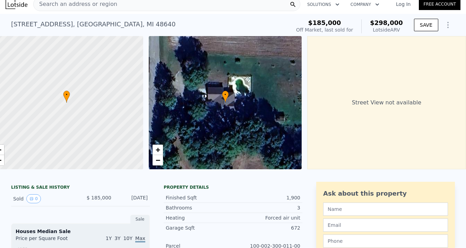
scroll to position [2, 0]
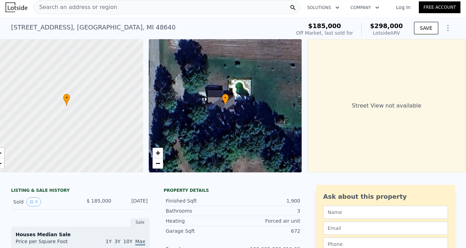
click at [133, 9] on div "Search an address or region" at bounding box center [166, 7] width 267 height 14
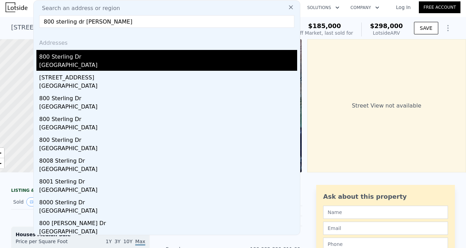
type input "800 sterling dr mi"
click at [115, 67] on div "[GEOGRAPHIC_DATA]" at bounding box center [168, 66] width 258 height 10
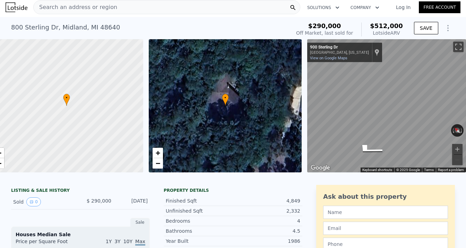
click at [69, 5] on span "Search an address or region" at bounding box center [75, 7] width 83 height 8
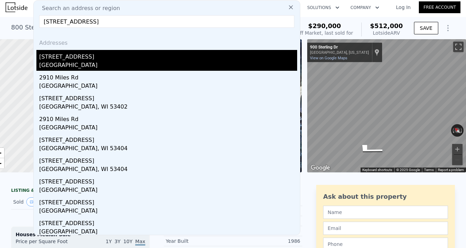
type input "2910 n 5 mile rd"
click at [96, 66] on div "Midland County, MI 48642" at bounding box center [168, 66] width 258 height 10
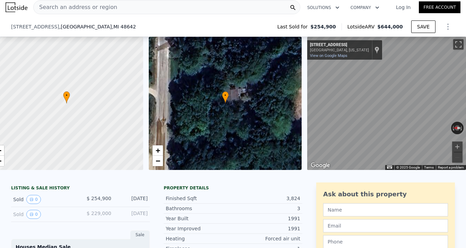
scroll to position [57, 0]
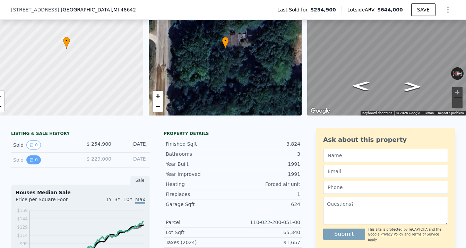
click at [26, 163] on button "0" at bounding box center [33, 159] width 15 height 9
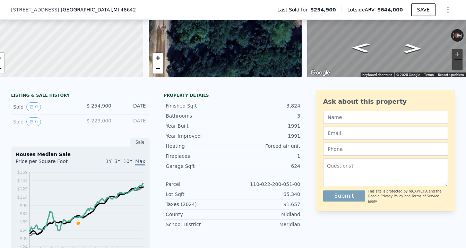
scroll to position [95, 0]
click at [28, 126] on button "0" at bounding box center [33, 121] width 15 height 9
click at [30, 107] on button "0" at bounding box center [33, 106] width 15 height 9
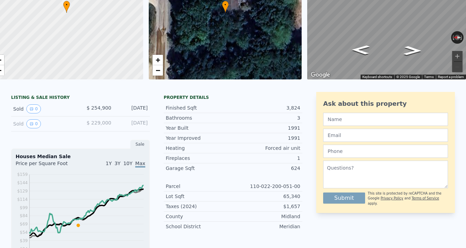
scroll to position [0, 0]
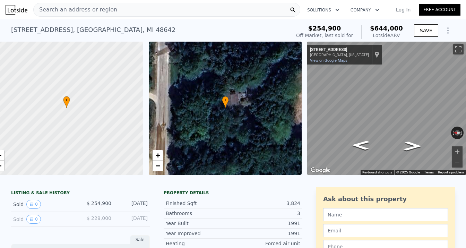
click at [104, 7] on span "Search an address or region" at bounding box center [75, 10] width 83 height 8
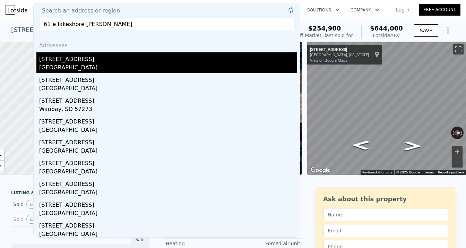
type input "61 e lakeshore dr bea"
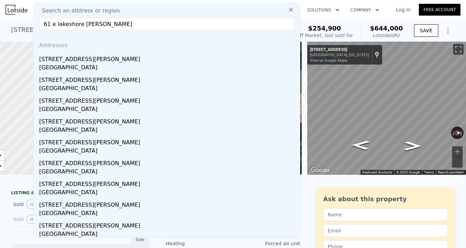
click at [72, 65] on div "North Palm Beach, FL 33408" at bounding box center [168, 68] width 258 height 10
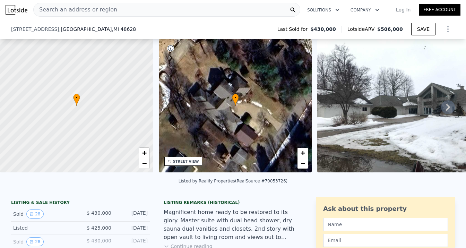
scroll to position [61, 0]
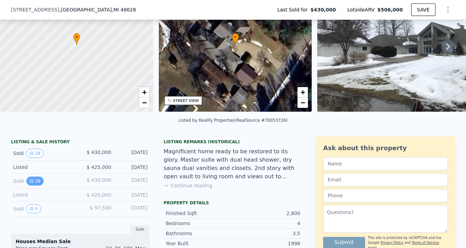
click at [35, 185] on button "28" at bounding box center [34, 180] width 17 height 9
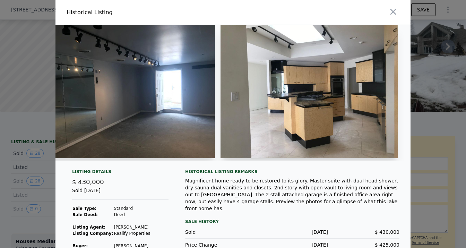
scroll to position [0, 1732]
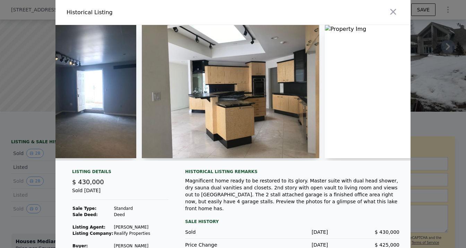
click at [262, 131] on img at bounding box center [230, 91] width 177 height 133
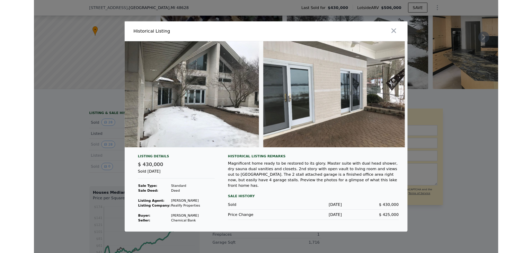
scroll to position [0, 4056]
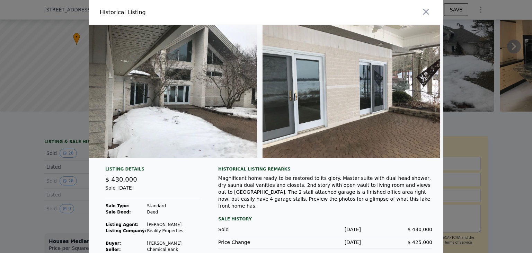
click at [271, 139] on img at bounding box center [351, 91] width 177 height 133
click at [41, 67] on div at bounding box center [266, 126] width 532 height 253
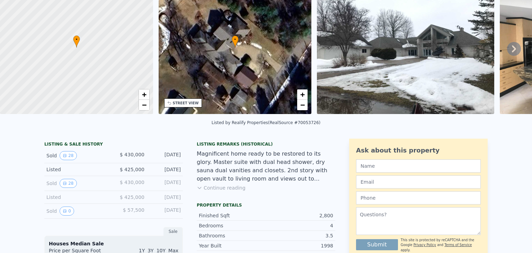
scroll to position [0, 0]
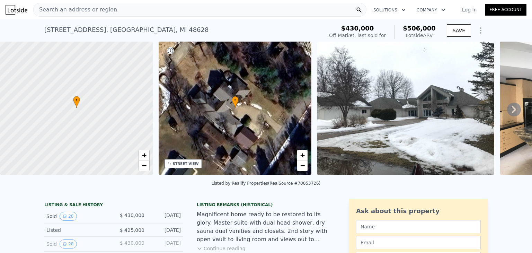
click at [136, 13] on div "Search an address or region" at bounding box center [199, 10] width 333 height 14
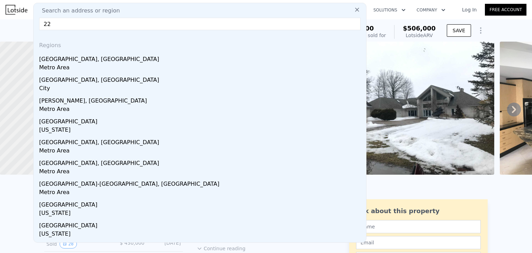
type input "2"
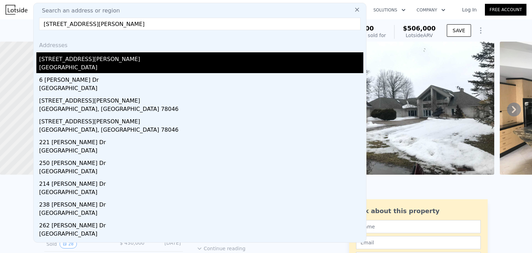
type input "[STREET_ADDRESS][PERSON_NAME]"
click at [81, 66] on div "[GEOGRAPHIC_DATA]" at bounding box center [201, 68] width 324 height 10
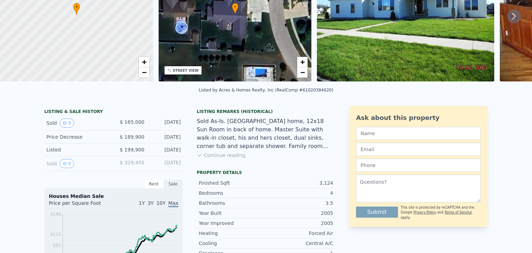
scroll to position [7, 0]
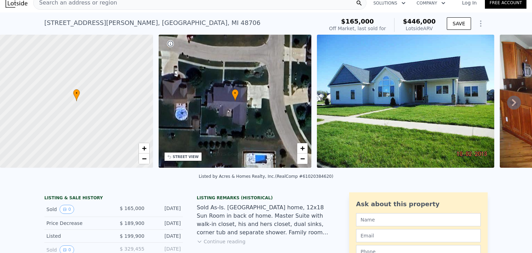
click at [365, 86] on img at bounding box center [405, 101] width 177 height 133
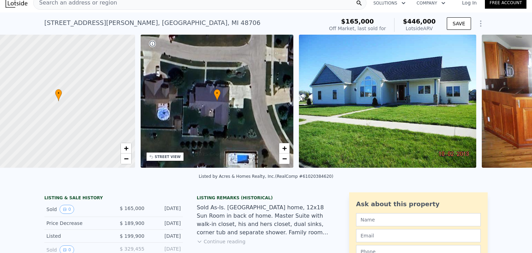
scroll to position [0, 3]
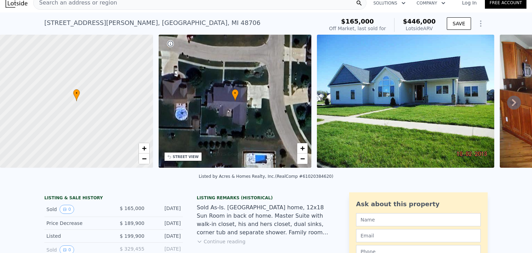
click at [381, 141] on img at bounding box center [405, 101] width 177 height 133
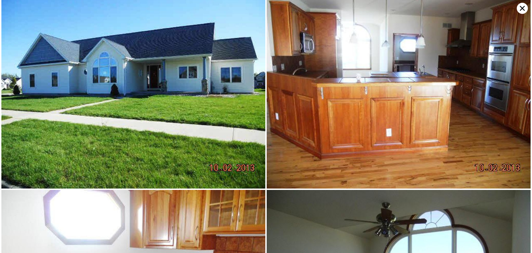
scroll to position [0, 0]
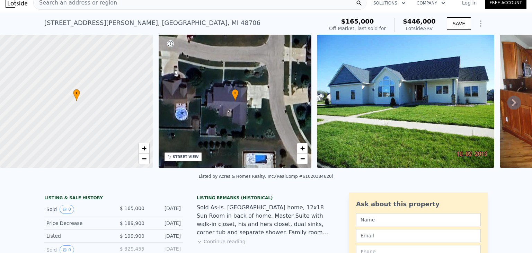
click at [119, 2] on div "Search an address or region" at bounding box center [199, 3] width 333 height 14
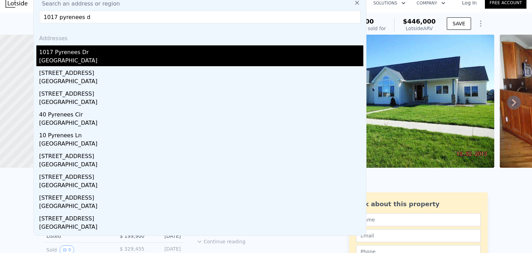
type input "1017 pyrenees d"
click at [131, 55] on div "1017 Pyrenees Dr" at bounding box center [201, 50] width 324 height 11
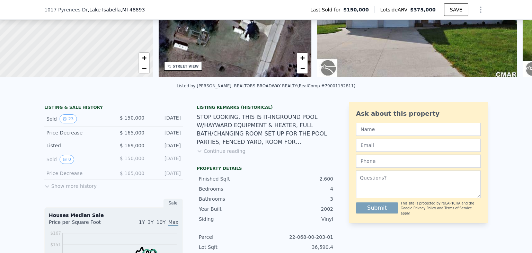
scroll to position [95, 0]
click at [78, 122] on div "Sold 23" at bounding box center [77, 118] width 62 height 9
click at [65, 123] on button "23" at bounding box center [68, 118] width 17 height 9
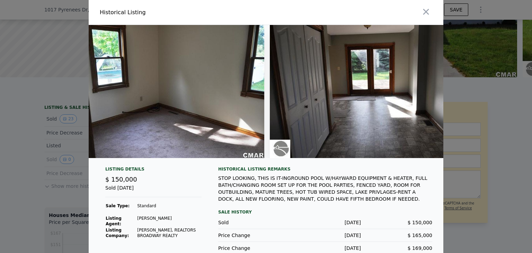
scroll to position [0, 3141]
click at [463, 106] on div at bounding box center [266, 126] width 532 height 253
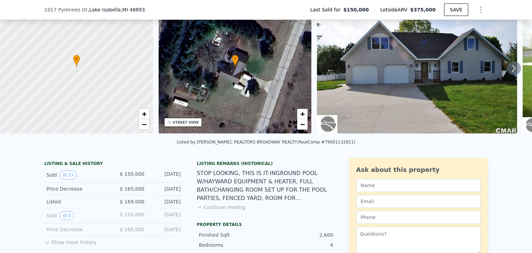
scroll to position [39, 0]
click at [353, 98] on img at bounding box center [417, 66] width 200 height 133
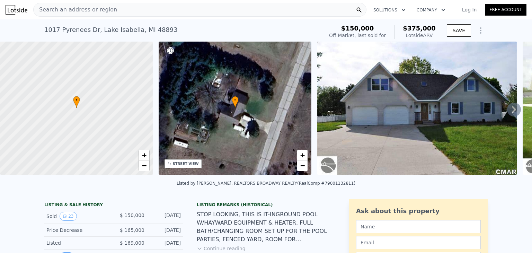
click at [106, 14] on span "Search an address or region" at bounding box center [75, 10] width 83 height 8
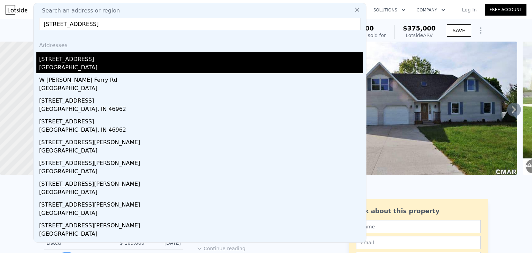
type input "[STREET_ADDRESS]"
click at [111, 54] on div "[STREET_ADDRESS]" at bounding box center [201, 57] width 324 height 11
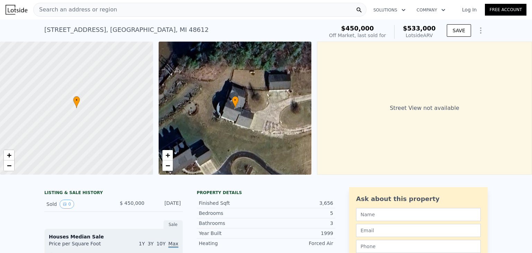
click at [146, 13] on div "Search an address or region" at bounding box center [199, 10] width 333 height 14
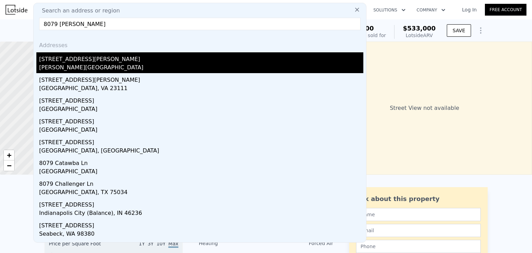
type input "8079 [PERSON_NAME]"
click at [101, 56] on div "[STREET_ADDRESS][PERSON_NAME]" at bounding box center [201, 57] width 324 height 11
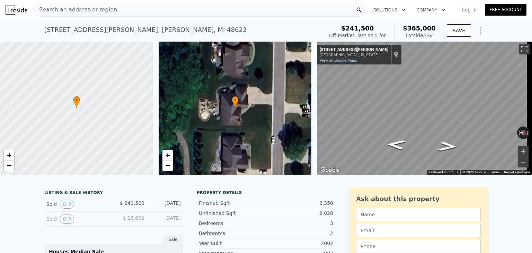
click at [83, 10] on span "Search an address or region" at bounding box center [75, 10] width 83 height 8
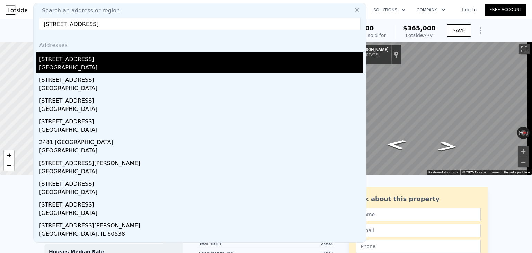
type input "[STREET_ADDRESS]"
click at [95, 62] on div "[STREET_ADDRESS]" at bounding box center [201, 57] width 324 height 11
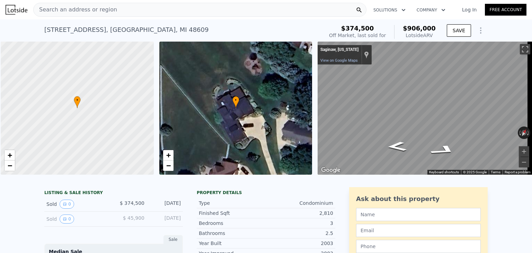
scroll to position [0, 3]
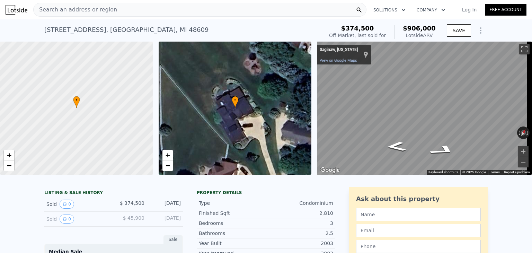
click at [128, 11] on div "Search an address or region" at bounding box center [199, 10] width 333 height 14
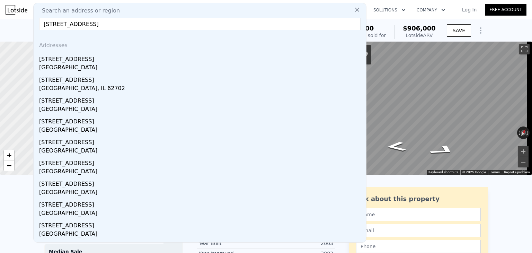
click at [105, 25] on input "[STREET_ADDRESS]" at bounding box center [200, 24] width 322 height 12
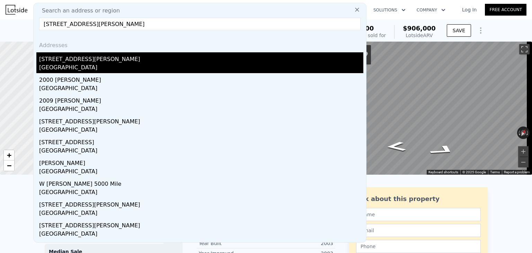
type input "[STREET_ADDRESS][PERSON_NAME]"
click at [105, 61] on div "[STREET_ADDRESS][PERSON_NAME]" at bounding box center [201, 57] width 324 height 11
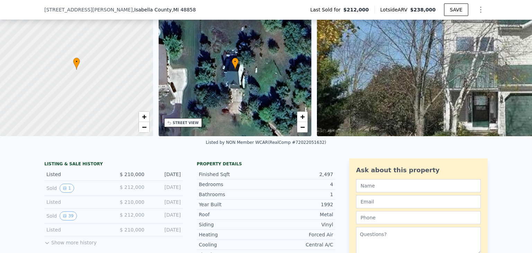
scroll to position [36, 0]
click at [63, 218] on icon "View historical data" at bounding box center [65, 216] width 4 height 4
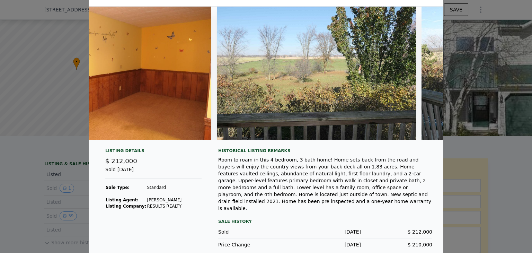
scroll to position [0, 0]
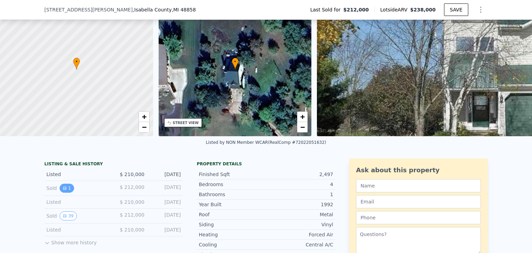
click at [66, 193] on button "1" at bounding box center [67, 188] width 15 height 9
click at [65, 220] on button "39" at bounding box center [68, 215] width 17 height 9
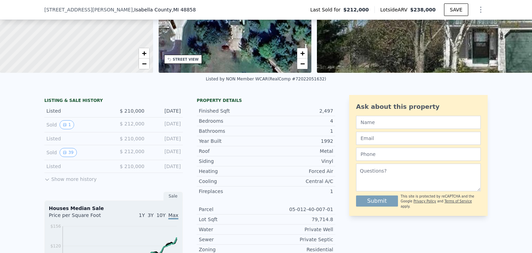
scroll to position [100, 0]
click at [73, 182] on button "Show more history" at bounding box center [70, 178] width 52 height 10
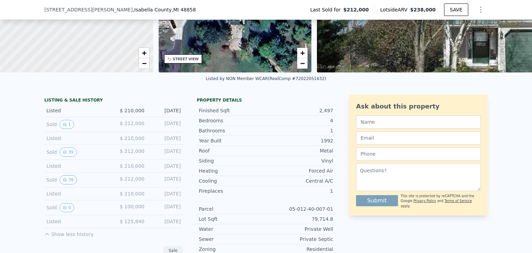
scroll to position [137, 0]
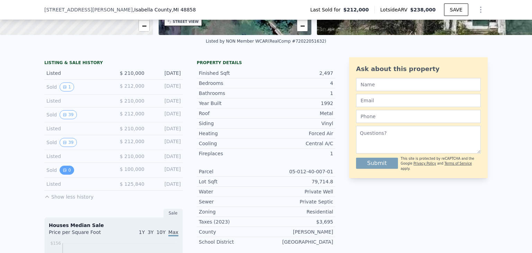
click at [66, 174] on button "0" at bounding box center [67, 170] width 15 height 9
click at [63, 144] on icon "View historical data" at bounding box center [64, 142] width 3 height 3
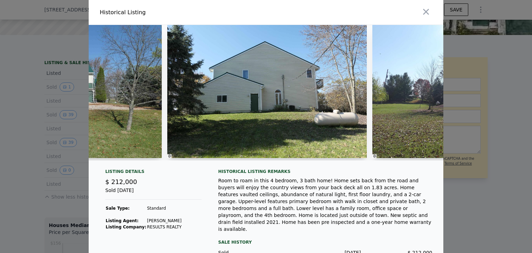
scroll to position [20, 0]
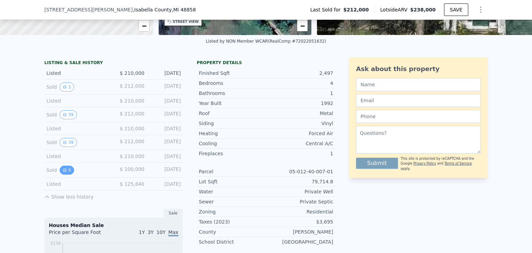
click at [67, 175] on button "0" at bounding box center [67, 170] width 15 height 9
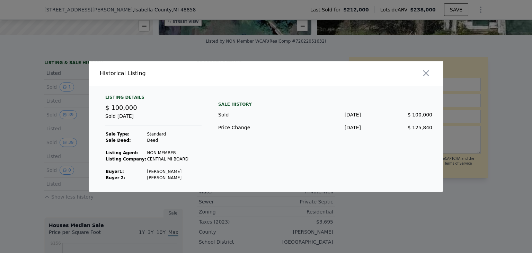
click at [60, 167] on div at bounding box center [266, 126] width 532 height 253
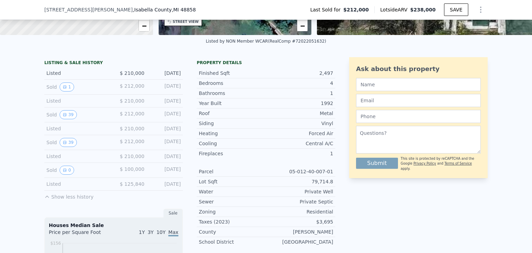
click at [59, 200] on button "Show less history" at bounding box center [68, 196] width 49 height 10
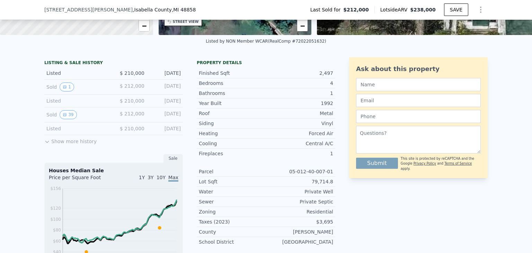
type input "3"
type input "2.5"
type input "3.5"
type input "2056"
type input "3056"
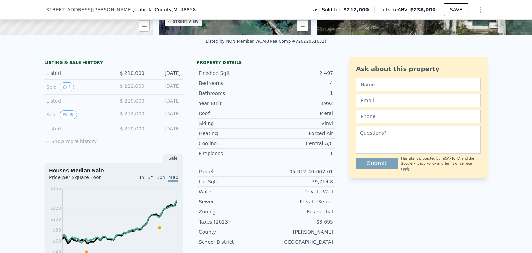
type input "$ 906,000"
type input "$ 453,502"
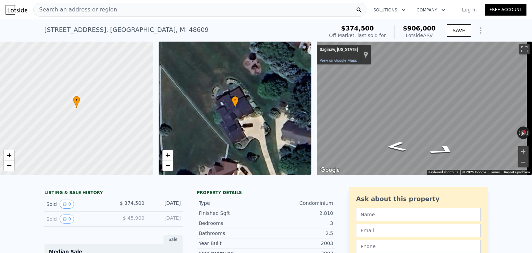
click at [134, 14] on div "Search an address or region" at bounding box center [199, 10] width 333 height 14
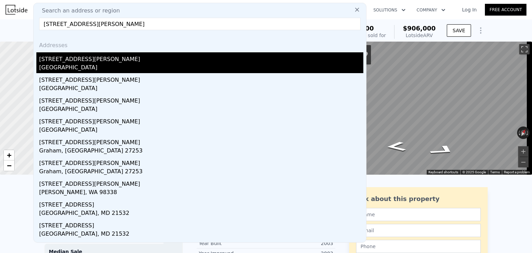
type input "[STREET_ADDRESS][PERSON_NAME]"
click at [111, 69] on div "[GEOGRAPHIC_DATA]" at bounding box center [201, 68] width 324 height 10
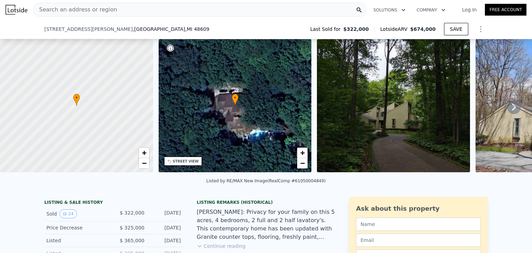
scroll to position [116, 0]
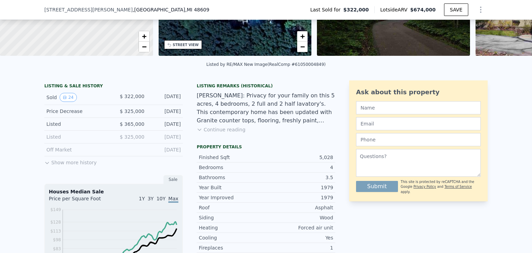
click at [68, 165] on button "Show more history" at bounding box center [70, 161] width 52 height 10
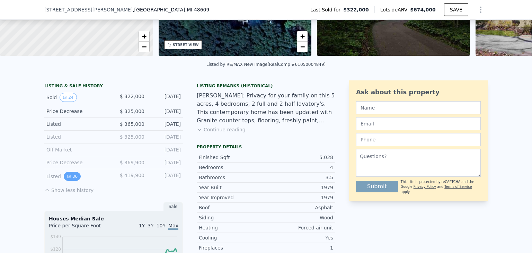
click at [71, 181] on button "36" at bounding box center [72, 176] width 17 height 9
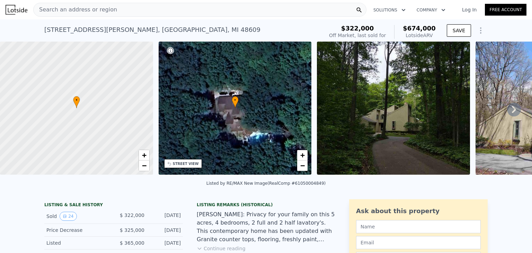
scroll to position [0, 0]
click at [114, 13] on div "Search an address or region" at bounding box center [199, 10] width 333 height 14
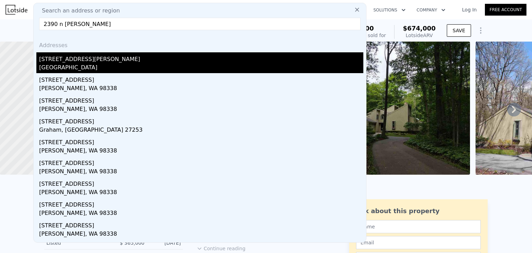
type input "2390 n [PERSON_NAME]"
click at [90, 67] on div "[GEOGRAPHIC_DATA]" at bounding box center [201, 68] width 324 height 10
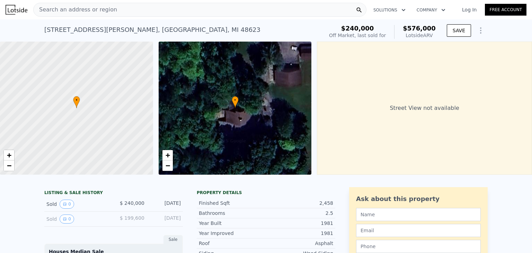
click at [103, 19] on div "[STREET_ADDRESS][PERSON_NAME] Sold [DATE] for $240k (~ARV $576k ) $240,000 Off …" at bounding box center [265, 30] width 443 height 22
click at [108, 13] on div "Search an address or region" at bounding box center [199, 10] width 333 height 14
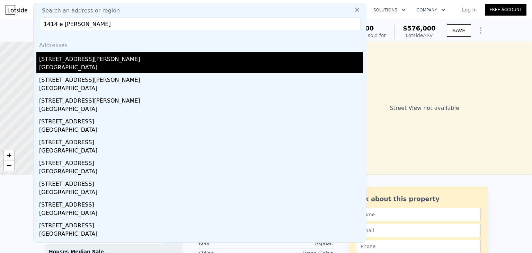
type input "1414 e [PERSON_NAME]"
click at [111, 68] on div "[GEOGRAPHIC_DATA]" at bounding box center [201, 68] width 324 height 10
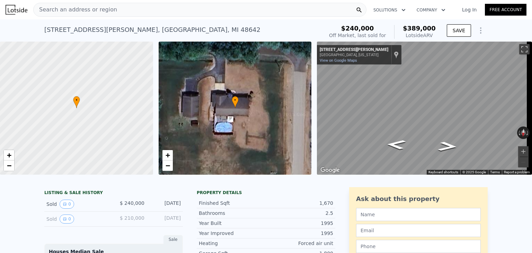
click at [111, 18] on nav "Search an address or region Solutions Company Open main menu Log In Free Account" at bounding box center [266, 9] width 532 height 19
click at [114, 15] on div "Search an address or region" at bounding box center [199, 10] width 333 height 14
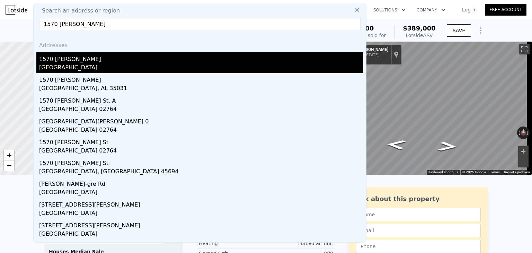
type input "1570 [PERSON_NAME]"
click at [74, 68] on div "[GEOGRAPHIC_DATA]" at bounding box center [201, 68] width 324 height 10
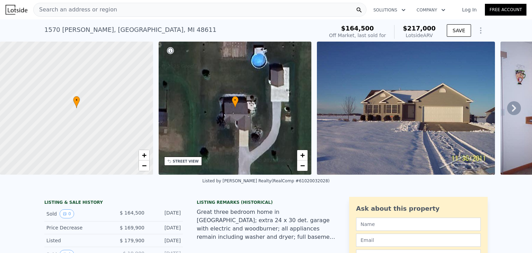
click at [88, 12] on span "Search an address or region" at bounding box center [75, 10] width 83 height 8
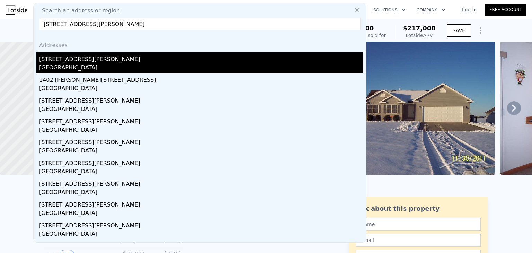
type input "[STREET_ADDRESS][PERSON_NAME]"
click at [74, 63] on div "[GEOGRAPHIC_DATA]" at bounding box center [201, 68] width 324 height 10
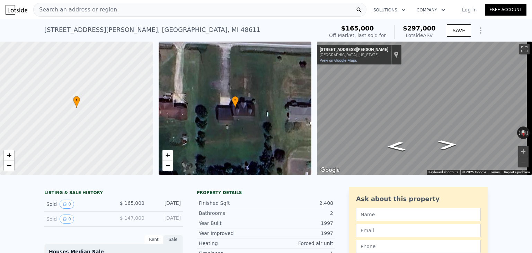
click at [114, 11] on div "Search an address or region" at bounding box center [199, 10] width 333 height 14
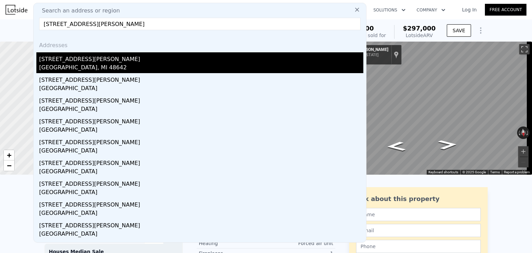
type input "[STREET_ADDRESS][PERSON_NAME]"
click at [69, 63] on div "[STREET_ADDRESS][PERSON_NAME]" at bounding box center [201, 57] width 324 height 11
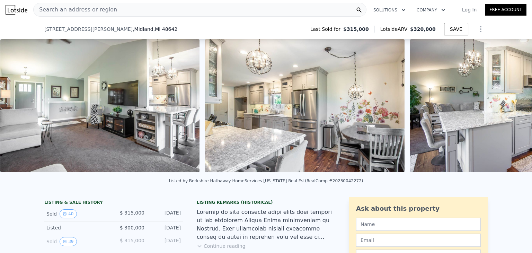
scroll to position [0, 1416]
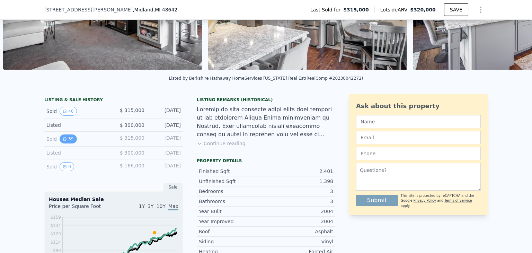
click at [72, 143] on button "39" at bounding box center [68, 138] width 17 height 9
click at [64, 170] on button "0" at bounding box center [67, 166] width 15 height 9
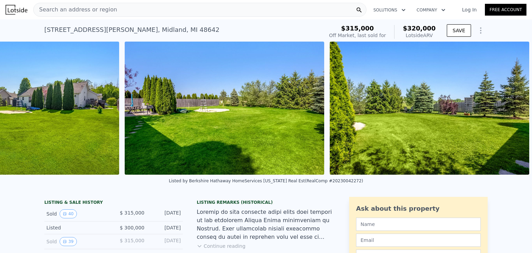
scroll to position [0, 8102]
click at [247, 96] on img at bounding box center [225, 108] width 200 height 133
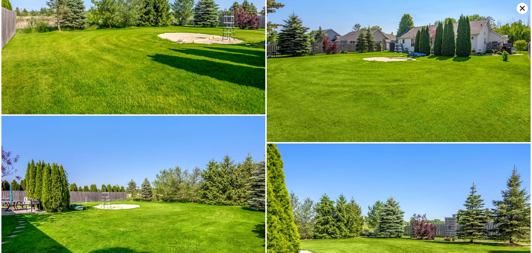
scroll to position [3233, 0]
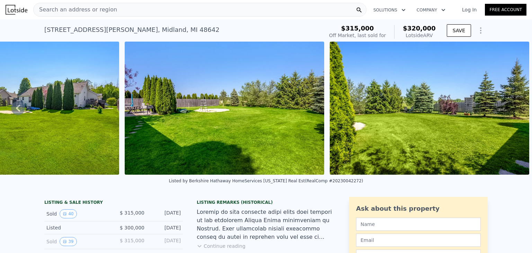
click at [123, 15] on div "Search an address or region" at bounding box center [199, 10] width 333 height 14
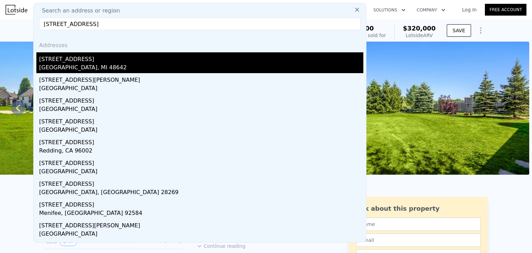
type input "[STREET_ADDRESS]"
click at [118, 70] on div "[GEOGRAPHIC_DATA], MI 48642" at bounding box center [201, 68] width 324 height 10
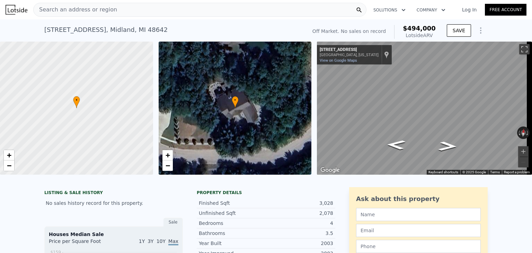
click at [118, 11] on div "Search an address or region" at bounding box center [199, 10] width 333 height 14
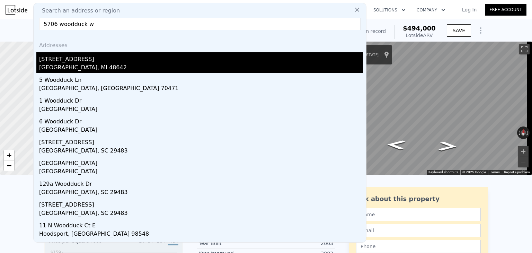
type input "5706 woodduck w"
click at [101, 60] on div "[STREET_ADDRESS]" at bounding box center [201, 57] width 324 height 11
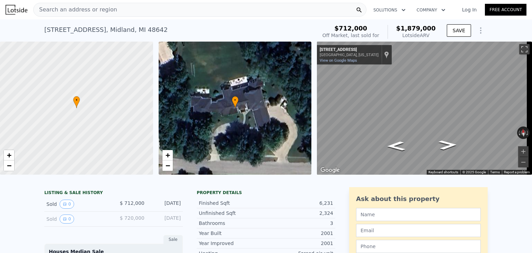
click at [72, 13] on span "Search an address or region" at bounding box center [75, 10] width 83 height 8
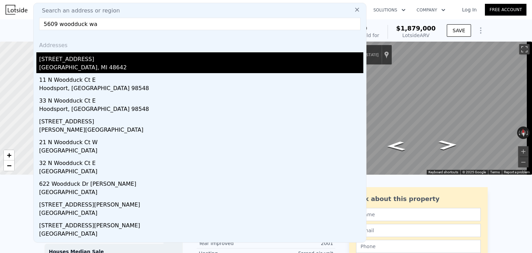
type input "5609 woodduck wa"
click at [100, 68] on div "[GEOGRAPHIC_DATA], MI 48642" at bounding box center [201, 68] width 324 height 10
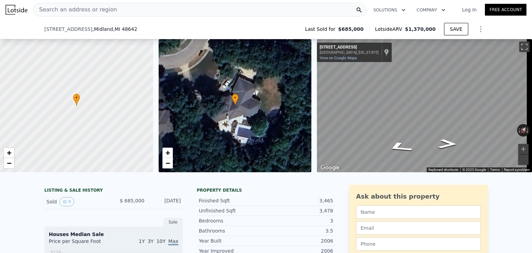
scroll to position [76, 0]
